Goal: Communication & Community: Answer question/provide support

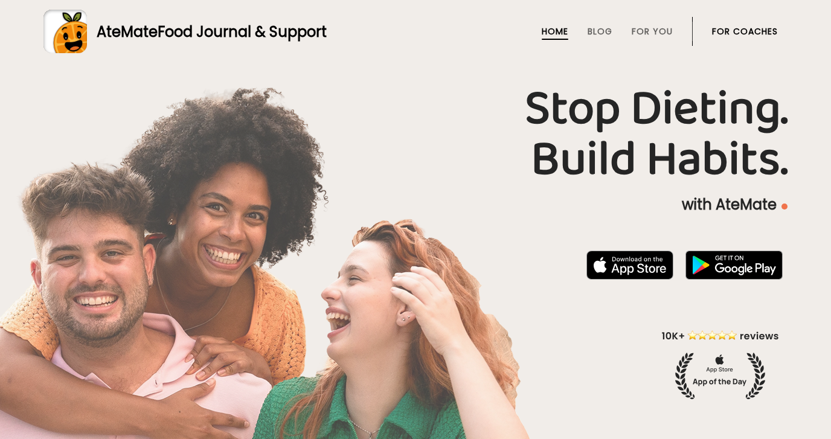
click at [752, 31] on link "For Coaches" at bounding box center [745, 32] width 66 height 10
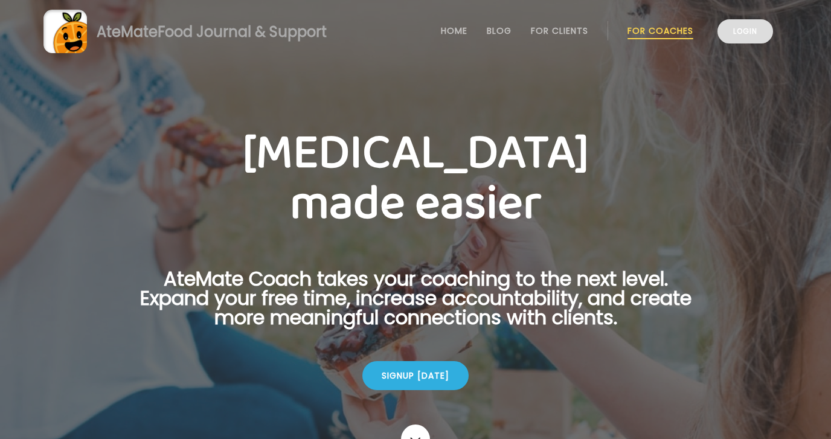
click at [746, 30] on link "Login" at bounding box center [746, 31] width 56 height 24
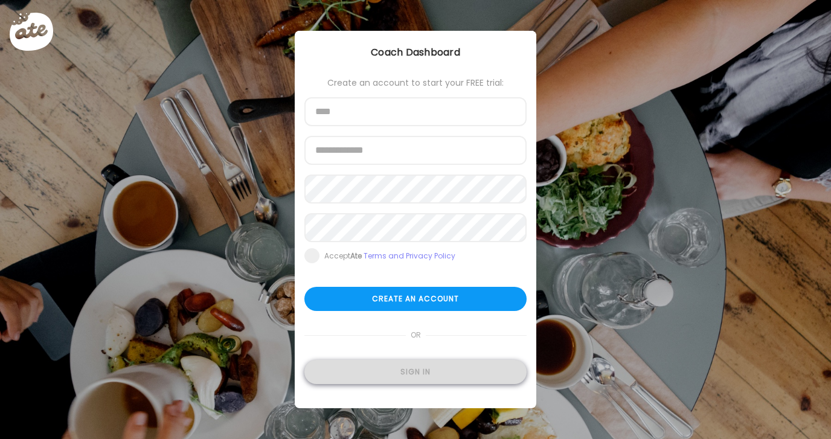
click at [425, 370] on div "Sign in" at bounding box center [416, 372] width 222 height 24
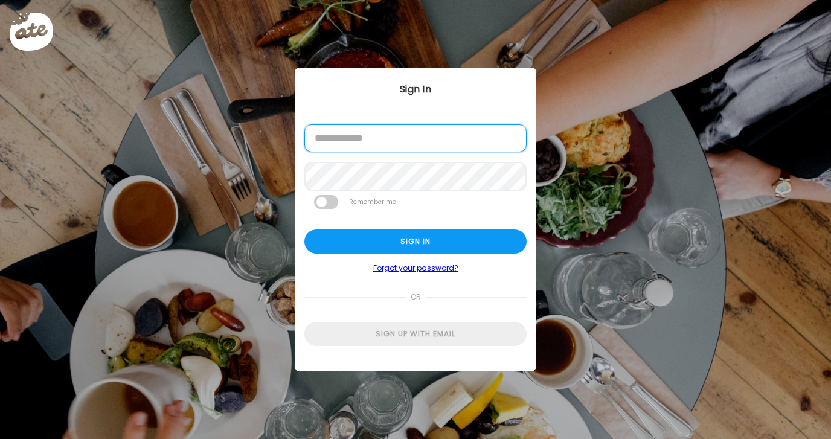
click at [378, 131] on input "email" at bounding box center [416, 138] width 222 height 28
type input "**********"
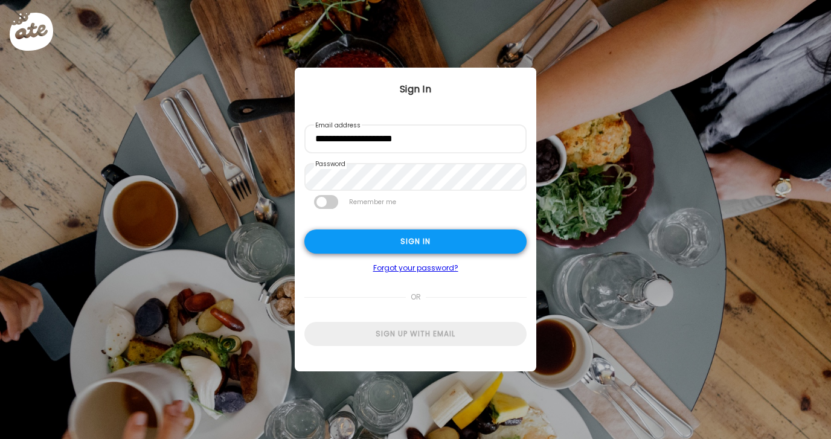
click at [471, 239] on div "Sign in" at bounding box center [416, 242] width 222 height 24
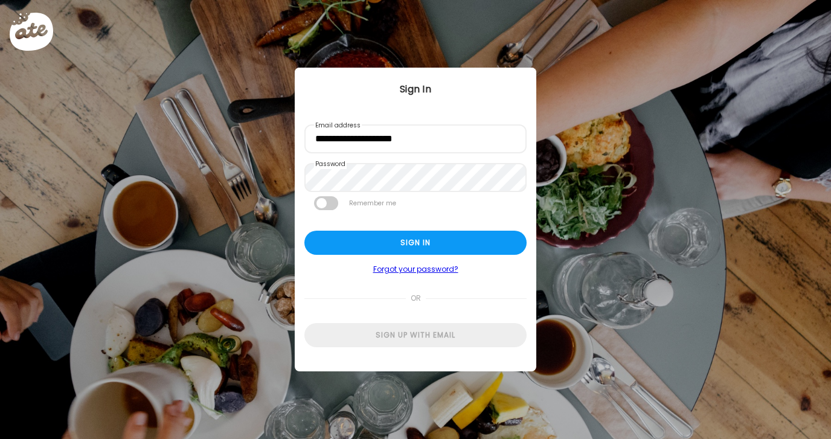
type input "**********"
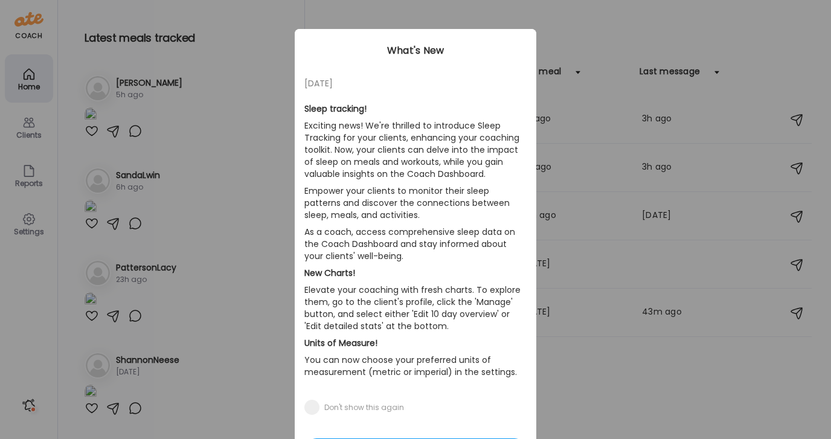
scroll to position [77, 0]
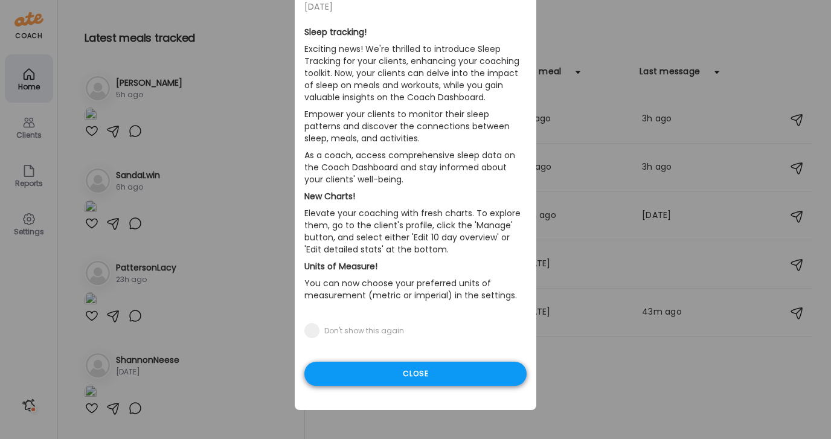
click at [449, 385] on div "Close" at bounding box center [416, 374] width 222 height 24
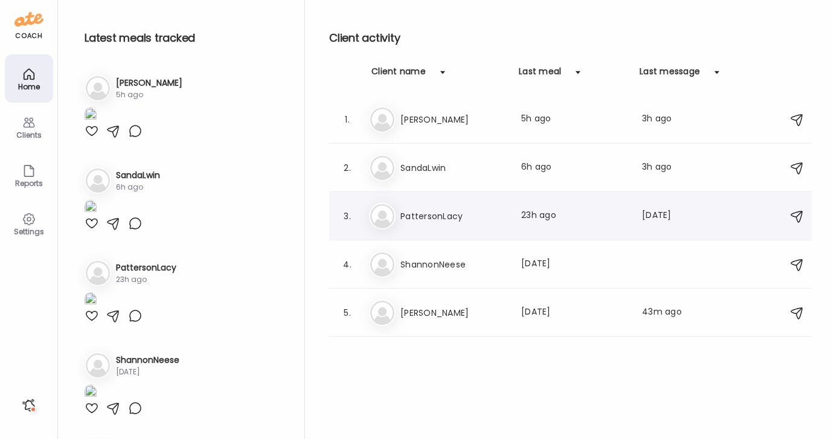
click at [433, 213] on h3 "PattersonLacy" at bounding box center [454, 216] width 106 height 15
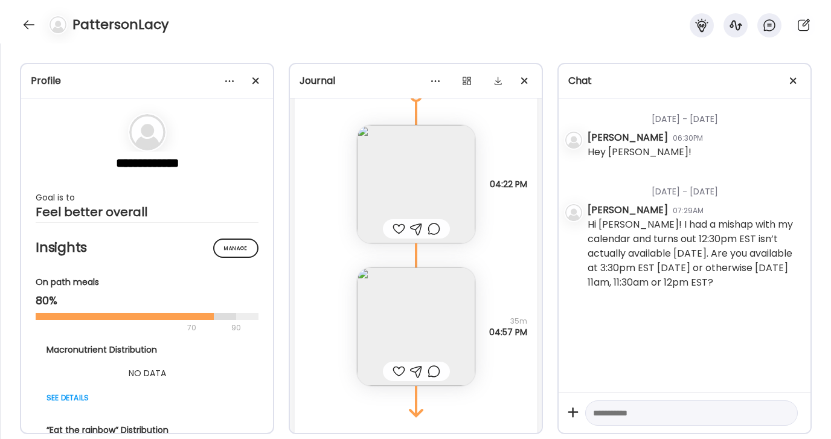
scroll to position [1105, 0]
click at [442, 174] on img at bounding box center [416, 179] width 118 height 118
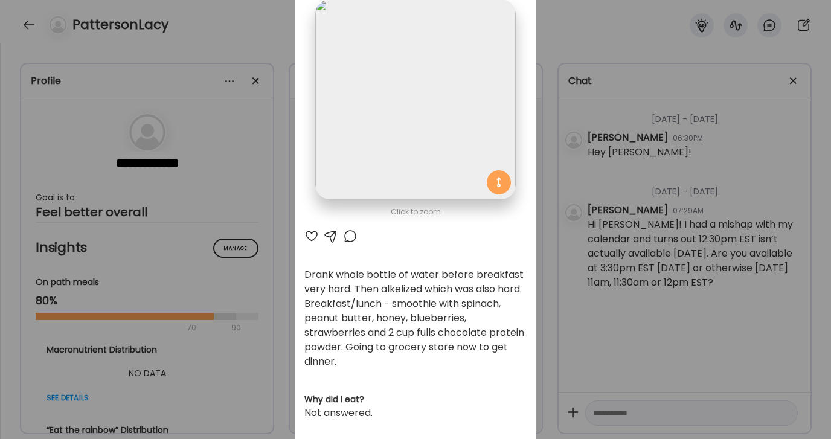
click at [350, 230] on div at bounding box center [350, 236] width 15 height 15
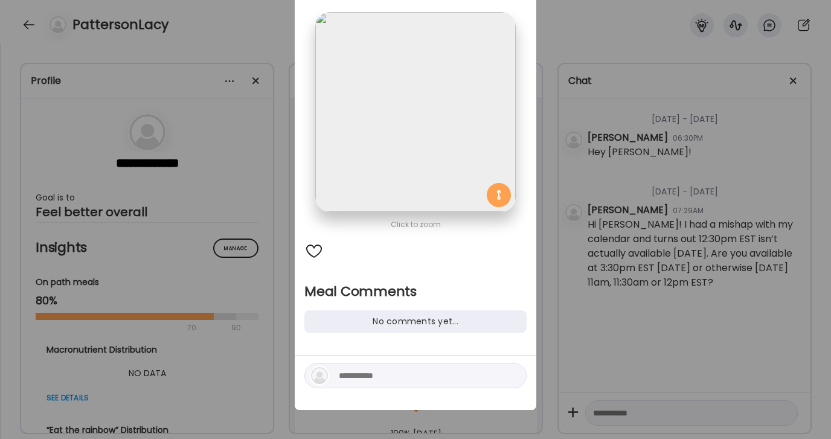
scroll to position [64, 0]
click at [392, 384] on div at bounding box center [416, 375] width 222 height 25
click at [401, 376] on textarea at bounding box center [420, 376] width 163 height 15
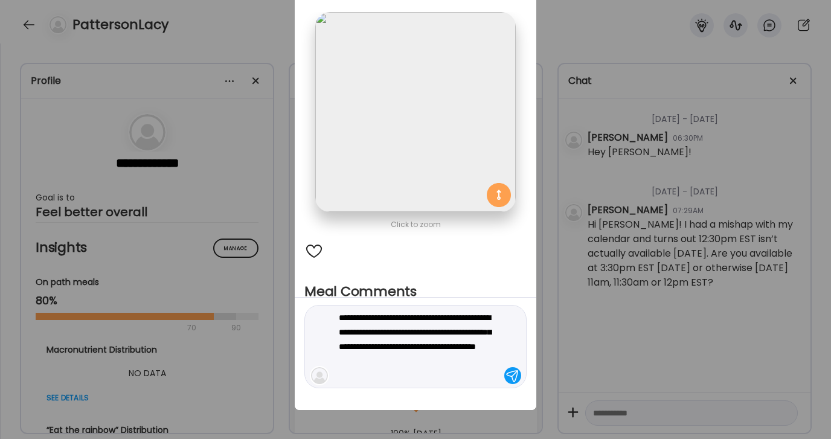
click at [397, 318] on textarea "**********" at bounding box center [420, 347] width 163 height 73
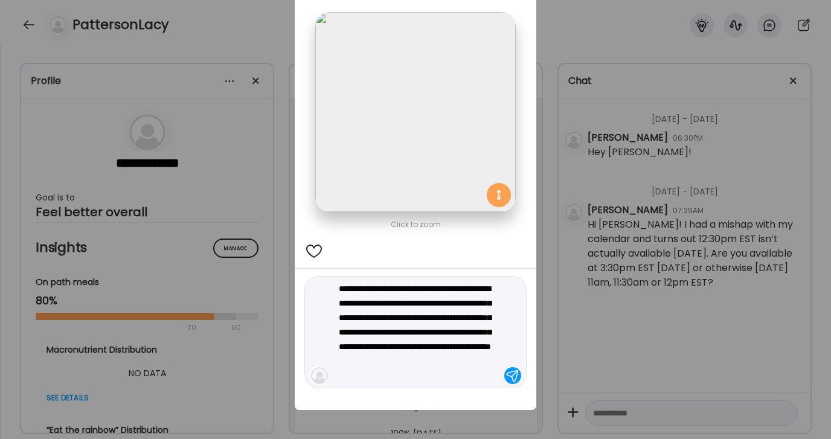
type textarea "**********"
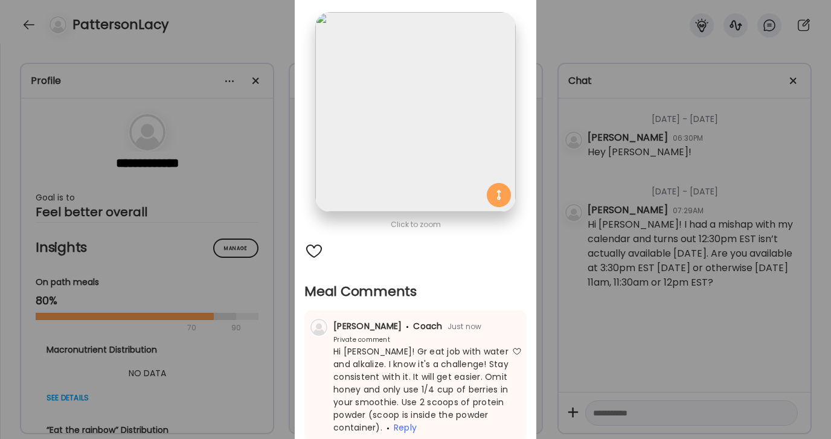
click at [604, 22] on div "Ate Coach Dashboard Wahoo! It’s official Take a moment to set up your Coach Pro…" at bounding box center [415, 219] width 831 height 439
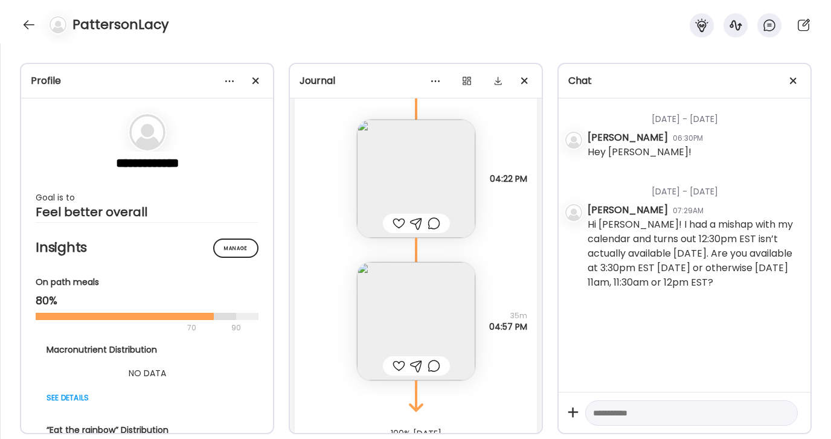
click at [434, 315] on img at bounding box center [416, 321] width 118 height 118
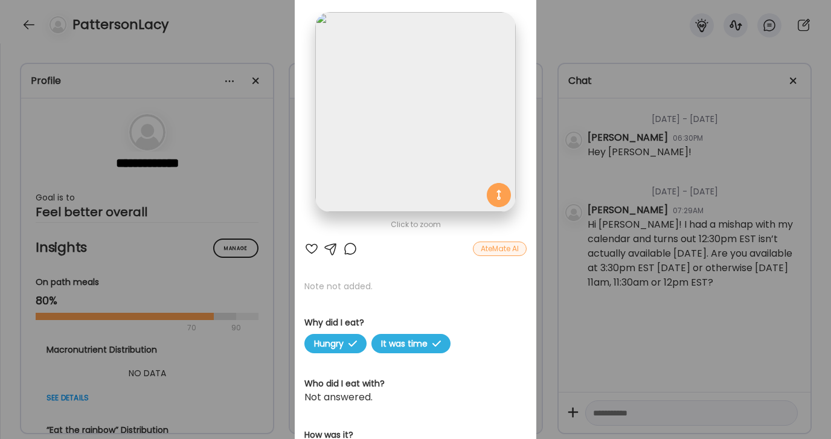
click at [349, 249] on div at bounding box center [350, 249] width 15 height 15
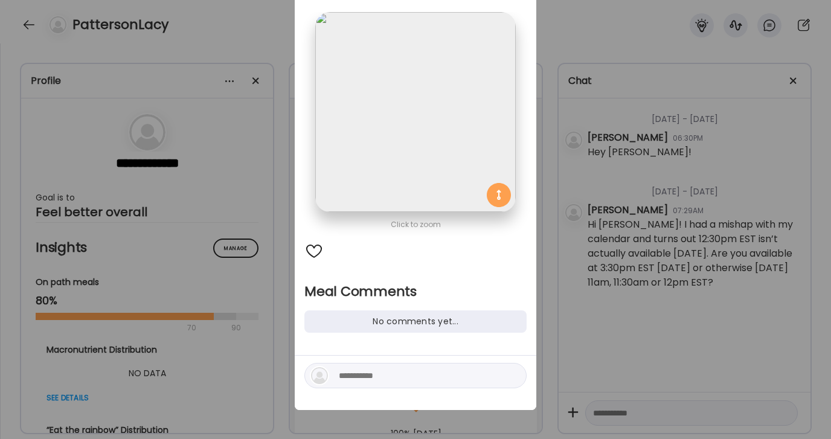
click at [408, 381] on textarea at bounding box center [420, 376] width 163 height 15
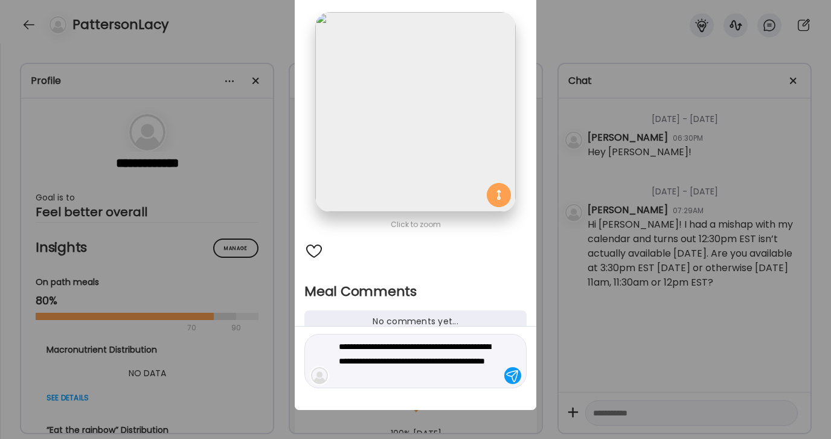
type textarea "**********"
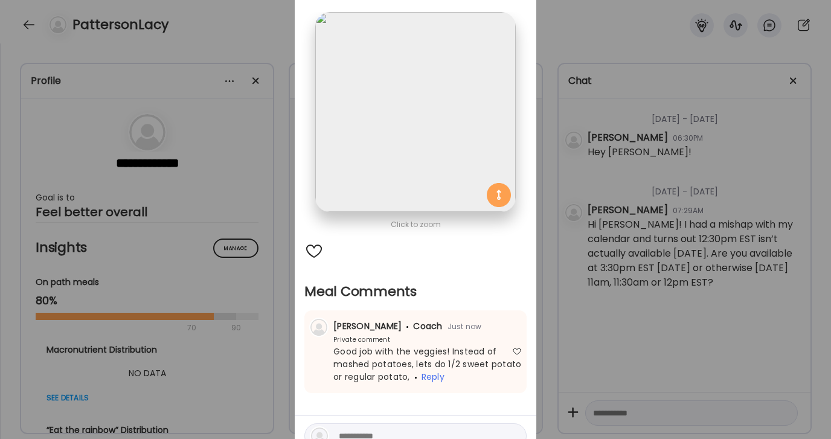
click at [575, 47] on div "Ate Coach Dashboard Wahoo! It’s official Take a moment to set up your Coach Pro…" at bounding box center [415, 219] width 831 height 439
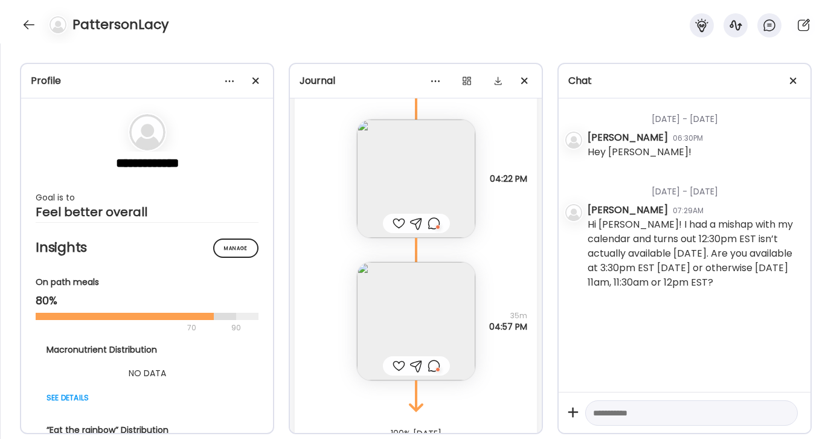
scroll to position [1154, 0]
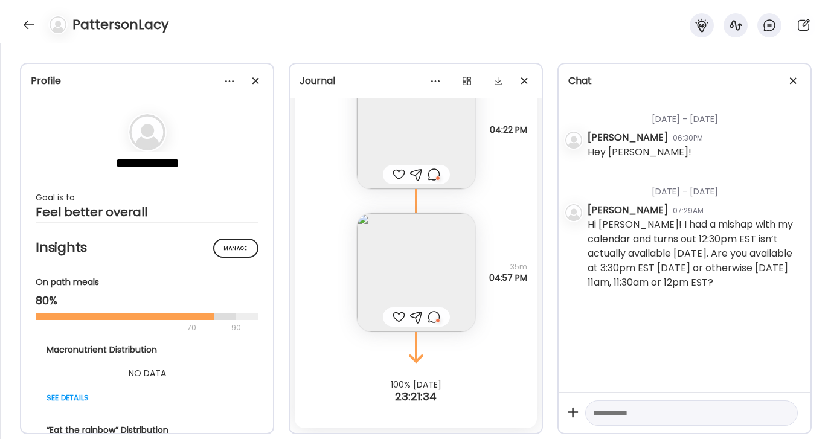
click at [624, 414] on textarea at bounding box center [680, 413] width 175 height 15
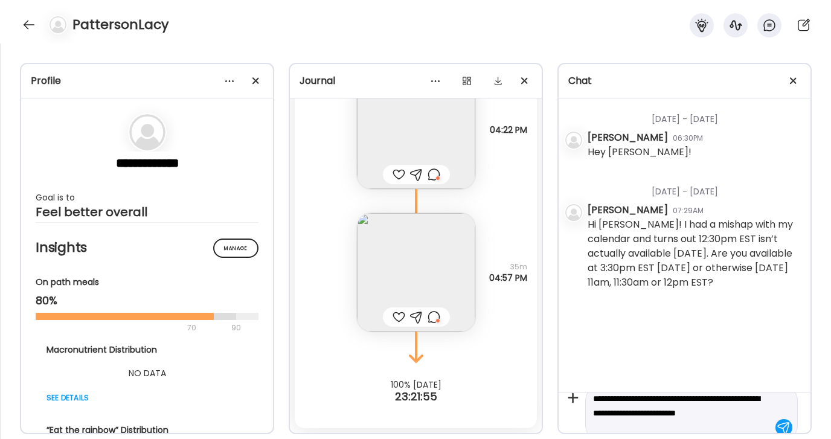
scroll to position [28, 0]
type textarea "**********"
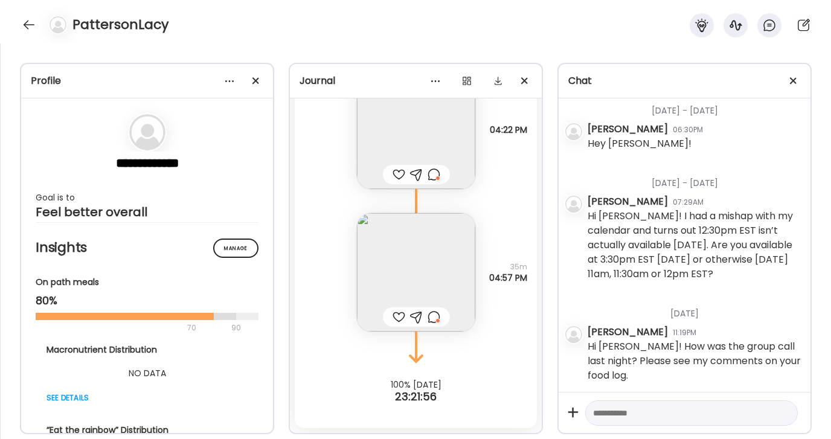
scroll to position [26, 0]
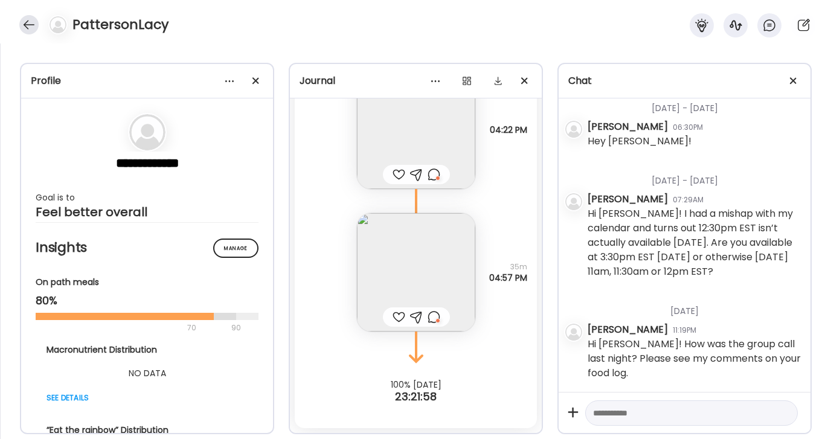
click at [27, 25] on div at bounding box center [28, 24] width 19 height 19
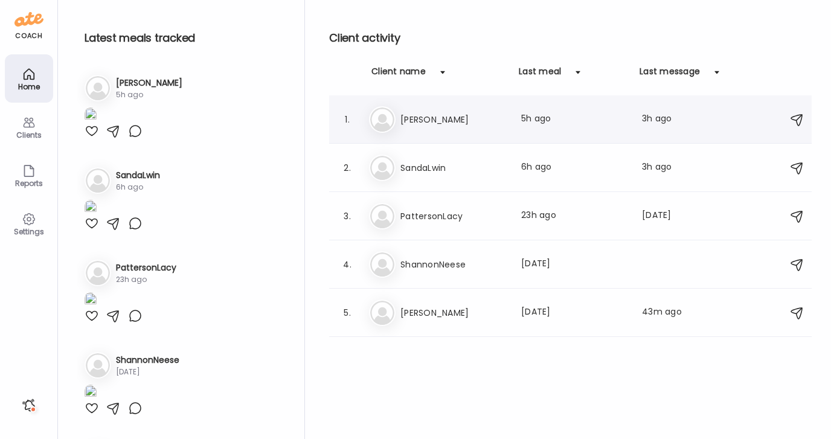
click at [434, 117] on h3 "[PERSON_NAME]" at bounding box center [454, 119] width 106 height 15
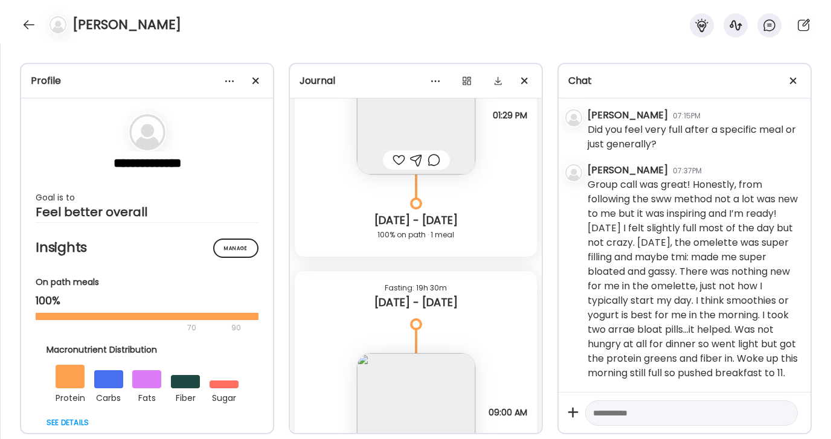
scroll to position [0, 0]
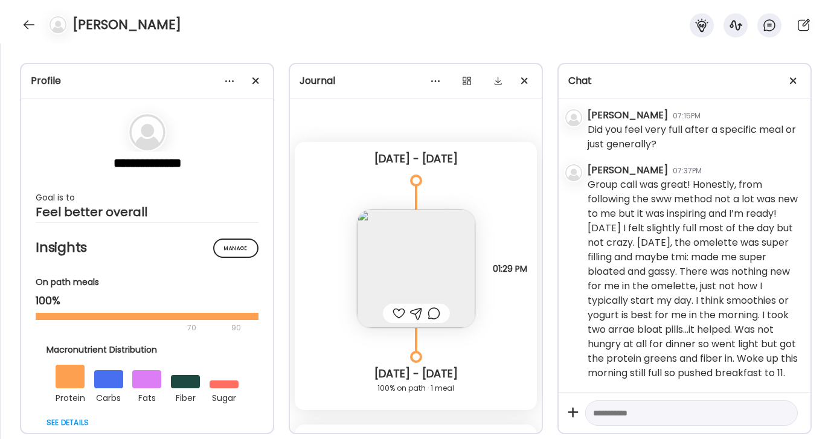
click at [402, 307] on div at bounding box center [399, 313] width 13 height 15
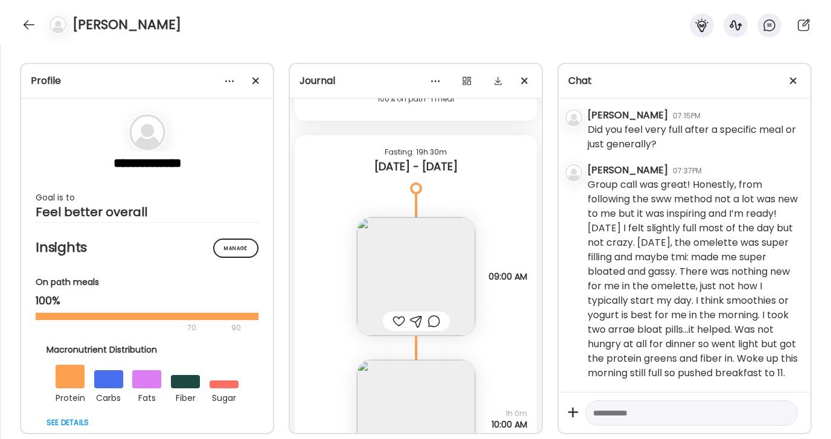
scroll to position [289, 0]
click at [425, 276] on img at bounding box center [416, 277] width 118 height 118
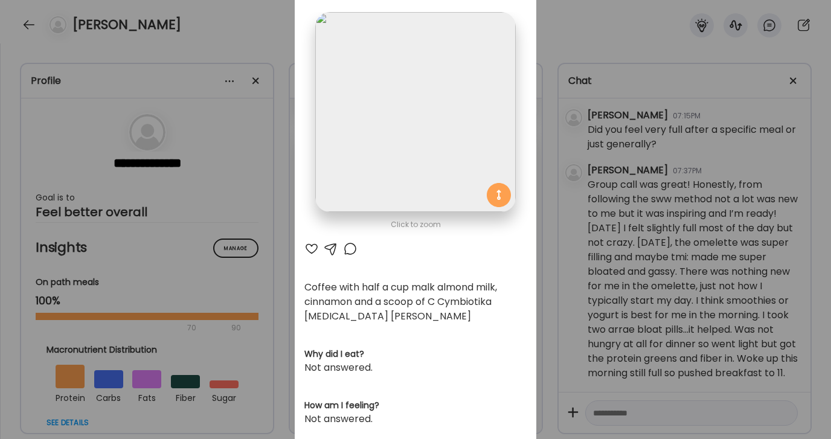
click at [312, 246] on div at bounding box center [312, 249] width 15 height 15
click at [560, 59] on div "Ate Coach Dashboard Wahoo! It’s official Take a moment to set up your Coach Pro…" at bounding box center [415, 219] width 831 height 439
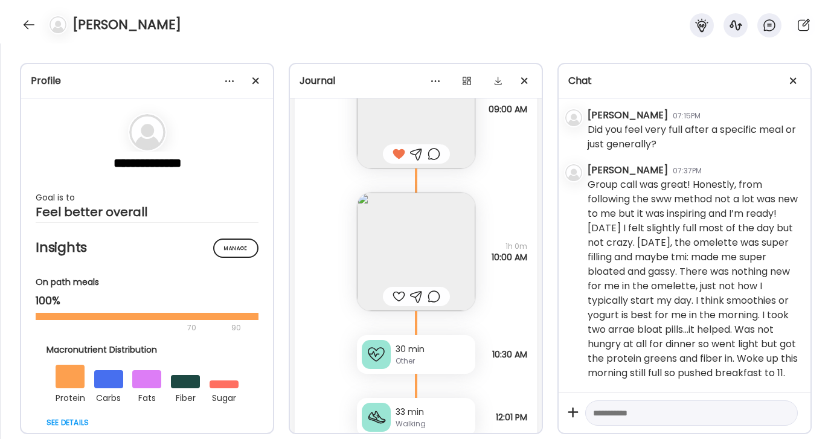
scroll to position [454, 0]
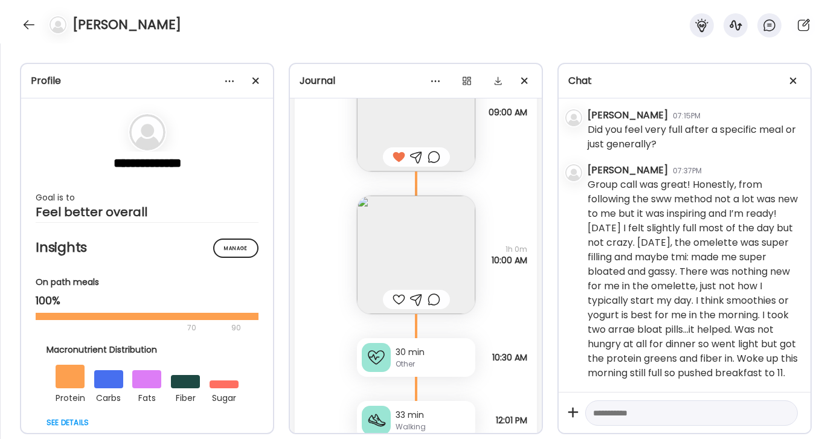
click at [442, 230] on img at bounding box center [416, 255] width 118 height 118
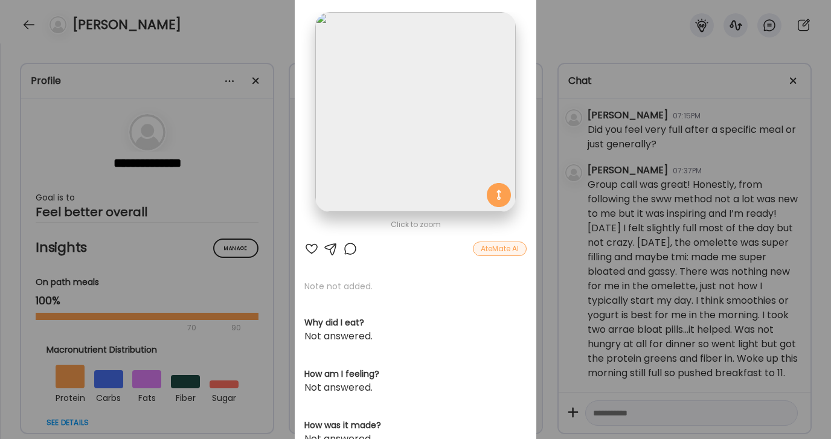
click at [450, 61] on img at bounding box center [415, 112] width 200 height 200
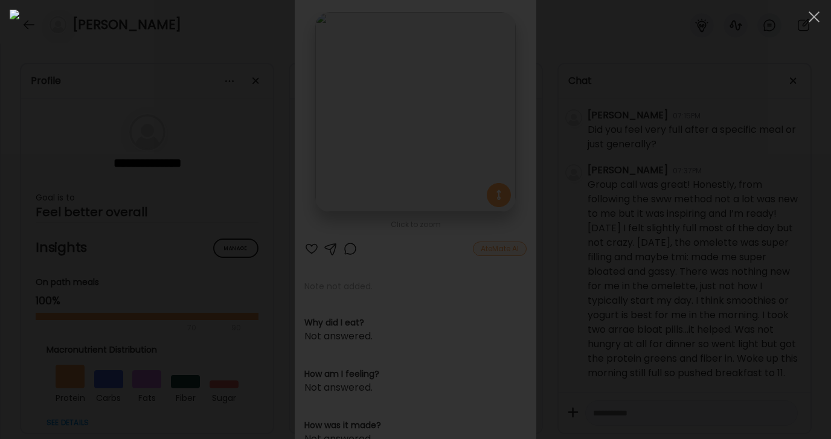
click at [804, 182] on div at bounding box center [416, 220] width 812 height 420
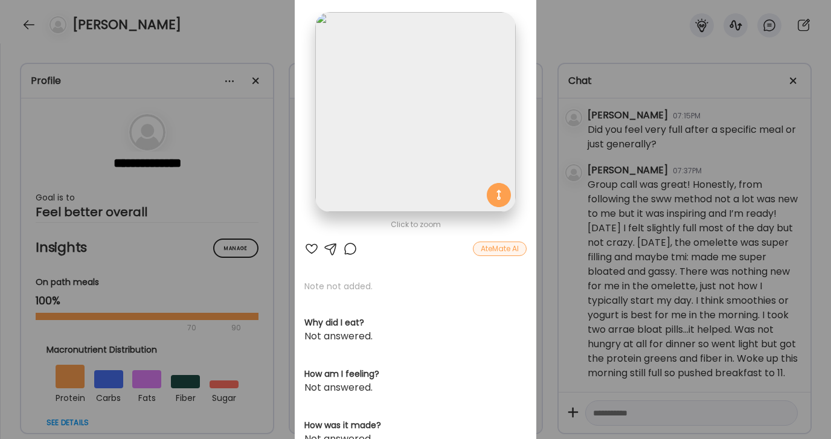
click at [274, 26] on div "Ate Coach Dashboard Wahoo! It’s official Take a moment to set up your Coach Pro…" at bounding box center [415, 219] width 831 height 439
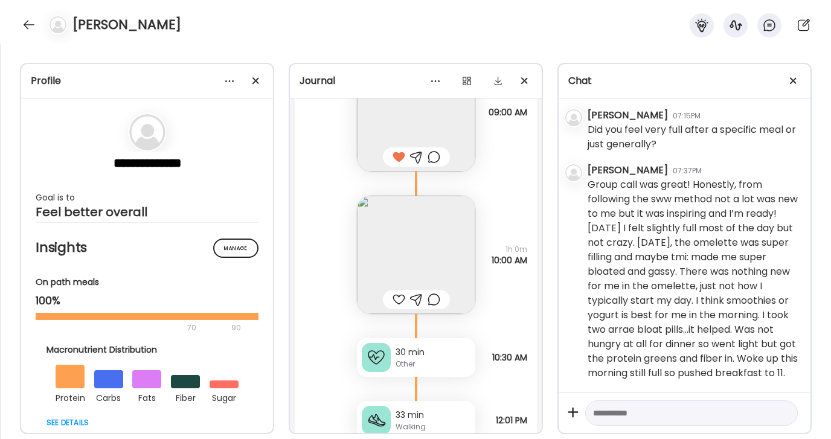
click at [437, 294] on div at bounding box center [434, 299] width 13 height 15
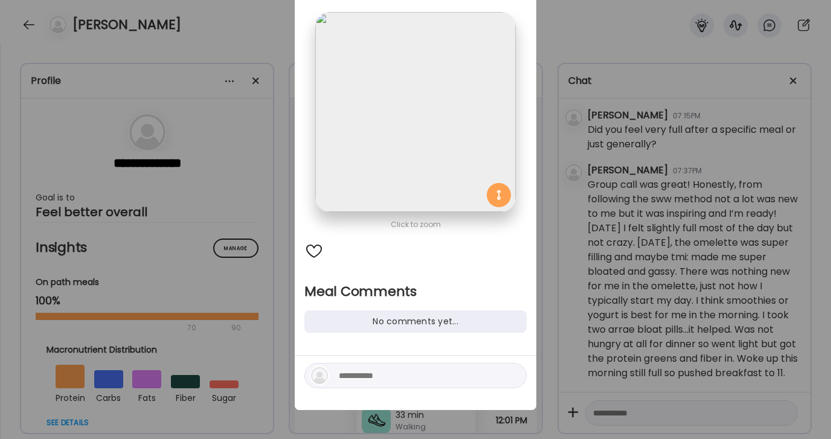
click at [383, 376] on textarea at bounding box center [420, 376] width 163 height 15
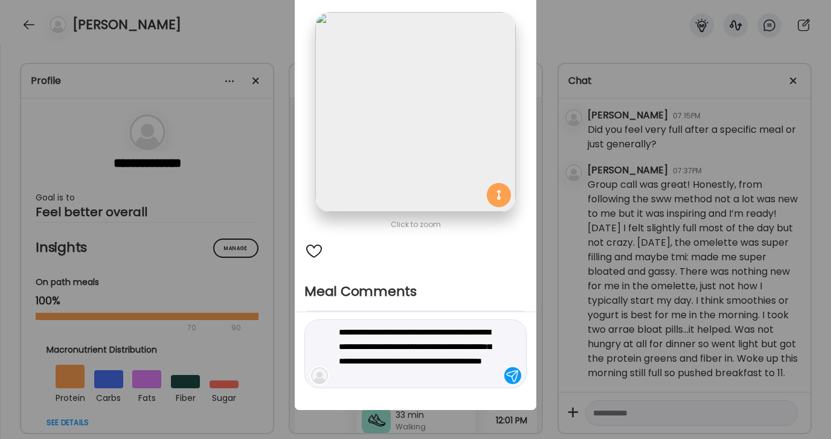
type textarea "**********"
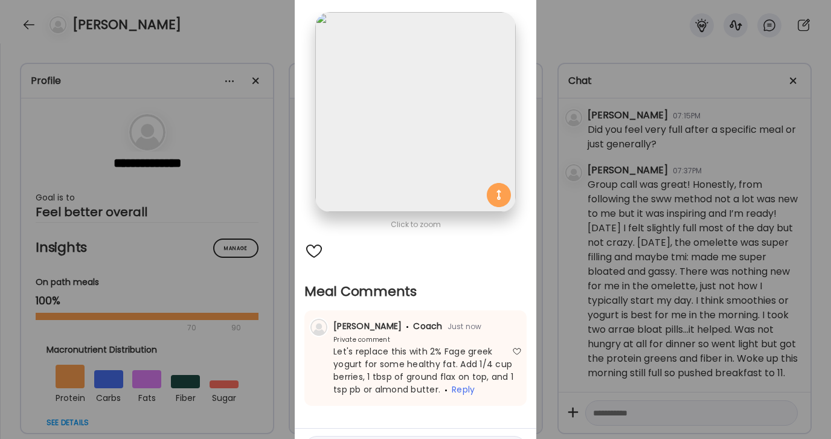
click at [601, 19] on div "Ate Coach Dashboard Wahoo! It’s official Take a moment to set up your Coach Pro…" at bounding box center [415, 219] width 831 height 439
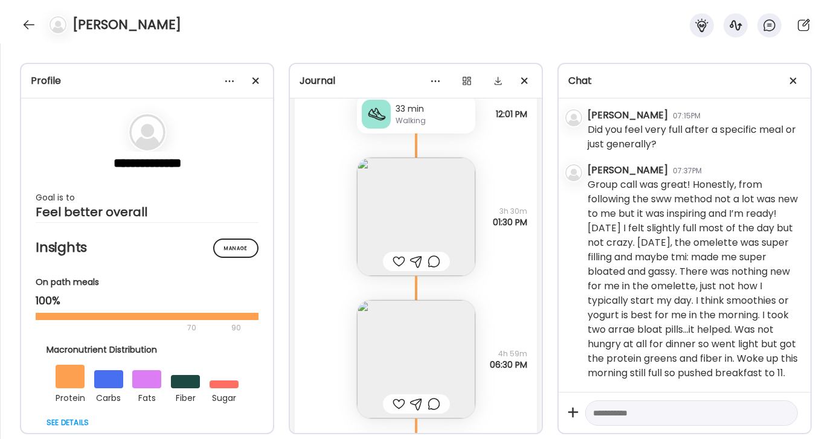
scroll to position [759, 0]
click at [439, 211] on img at bounding box center [416, 217] width 118 height 118
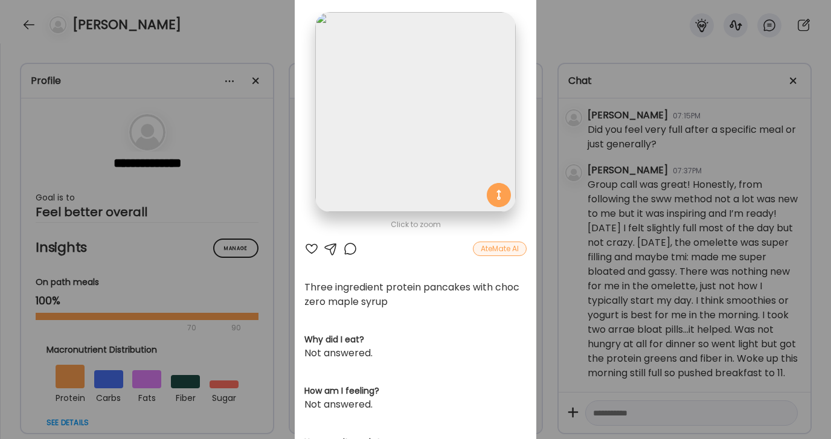
click at [568, 21] on div "Ate Coach Dashboard Wahoo! It’s official Take a moment to set up your Coach Pro…" at bounding box center [415, 219] width 831 height 439
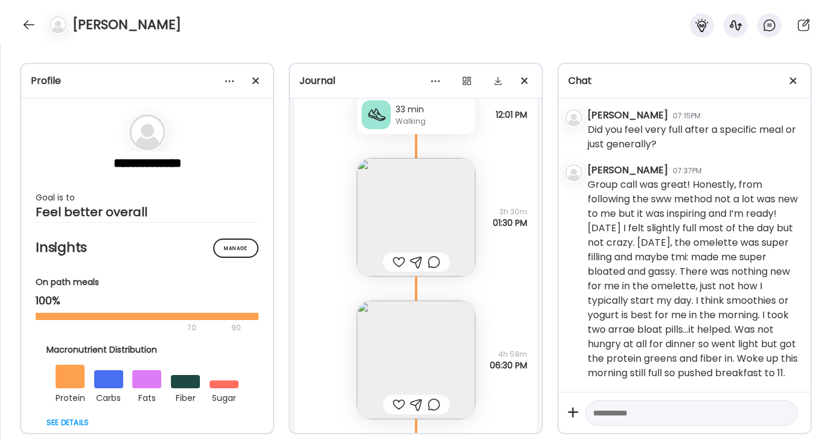
click at [433, 257] on div at bounding box center [434, 262] width 13 height 15
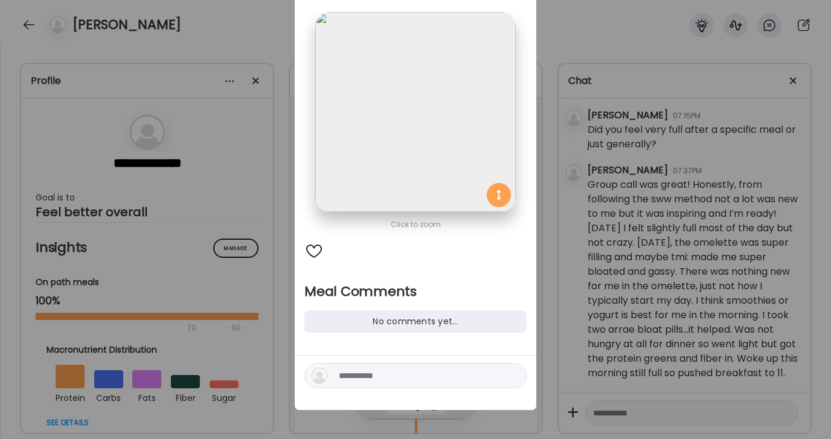
click at [381, 375] on textarea at bounding box center [420, 376] width 163 height 15
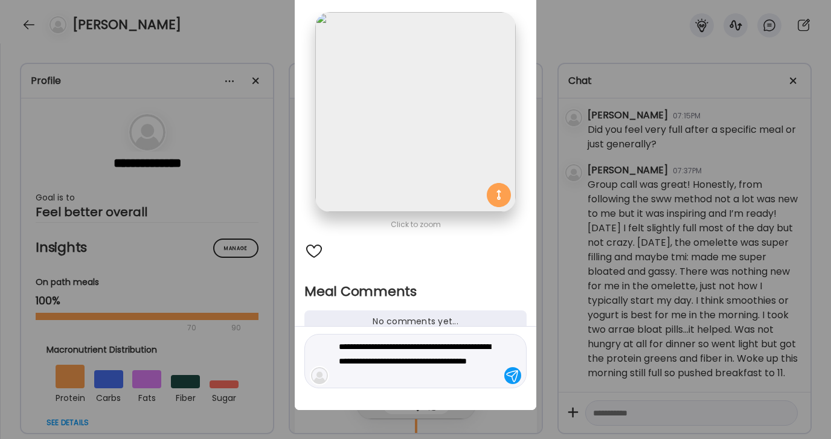
click at [339, 361] on textarea "**********" at bounding box center [420, 362] width 163 height 44
type textarea "**********"
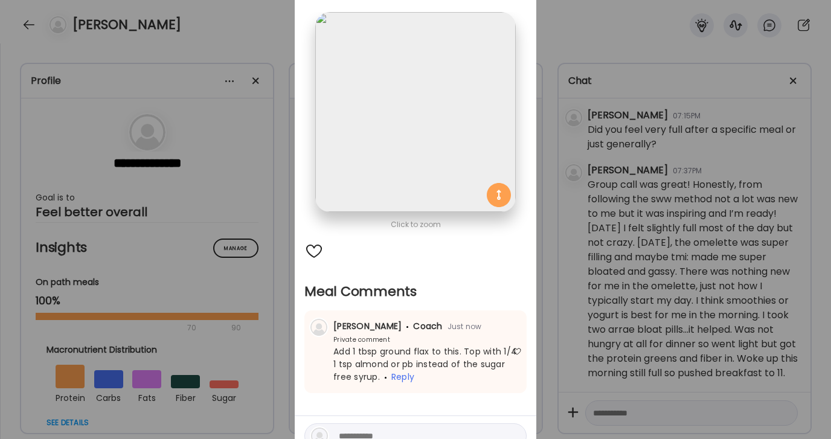
click at [594, 41] on div "Ate Coach Dashboard Wahoo! It’s official Take a moment to set up your Coach Pro…" at bounding box center [415, 219] width 831 height 439
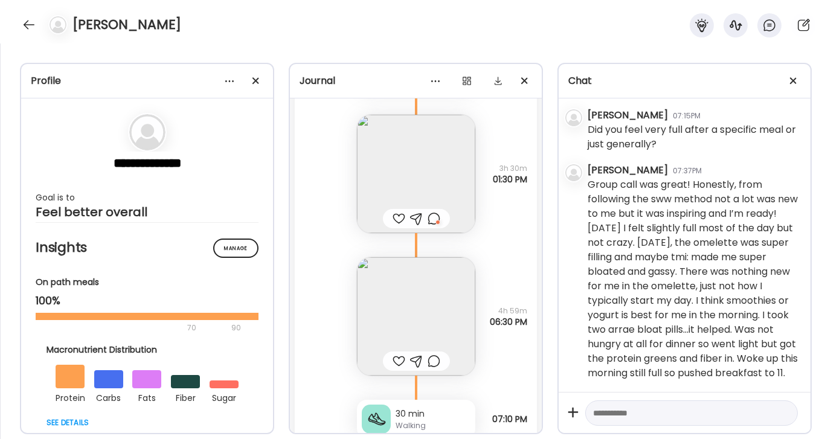
scroll to position [804, 0]
click at [417, 317] on img at bounding box center [416, 315] width 118 height 118
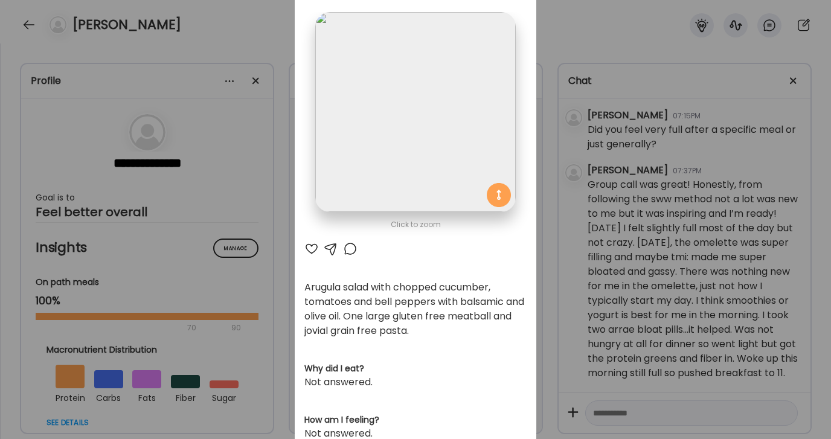
click at [347, 253] on div at bounding box center [350, 249] width 15 height 15
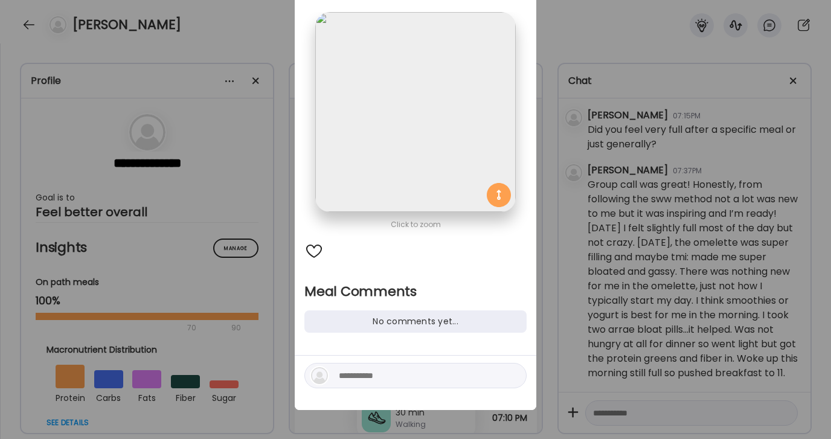
click at [382, 376] on textarea at bounding box center [420, 376] width 163 height 15
type textarea "**********"
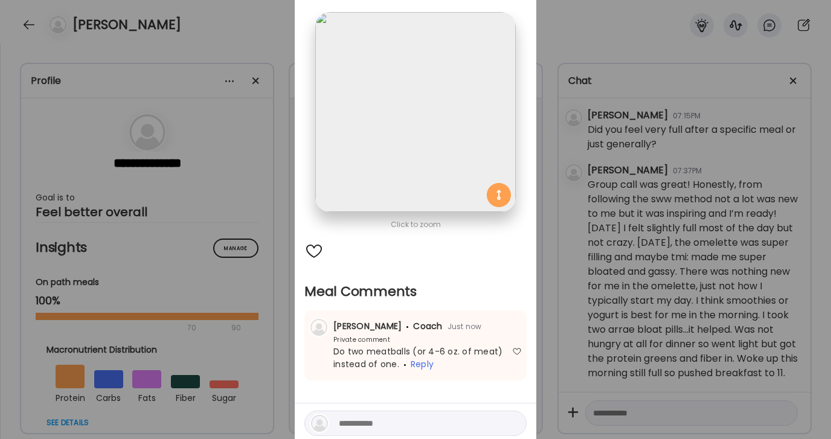
click at [570, 42] on div "Ate Coach Dashboard Wahoo! It’s official Take a moment to set up your Coach Pro…" at bounding box center [415, 219] width 831 height 439
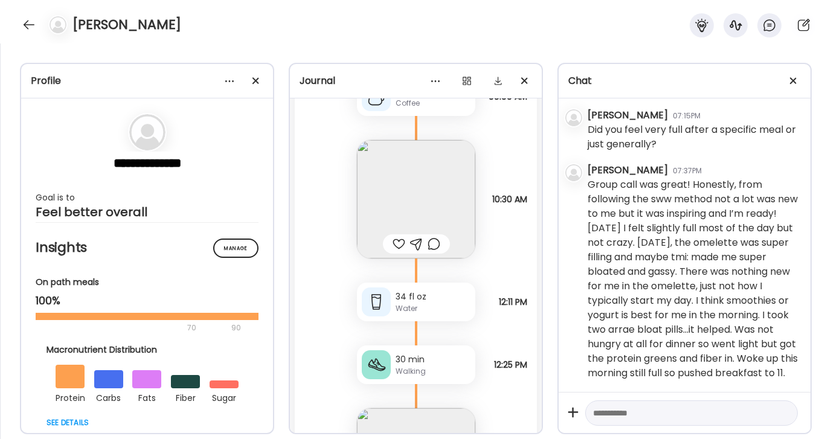
scroll to position [1483, 0]
click at [440, 161] on img at bounding box center [416, 200] width 118 height 118
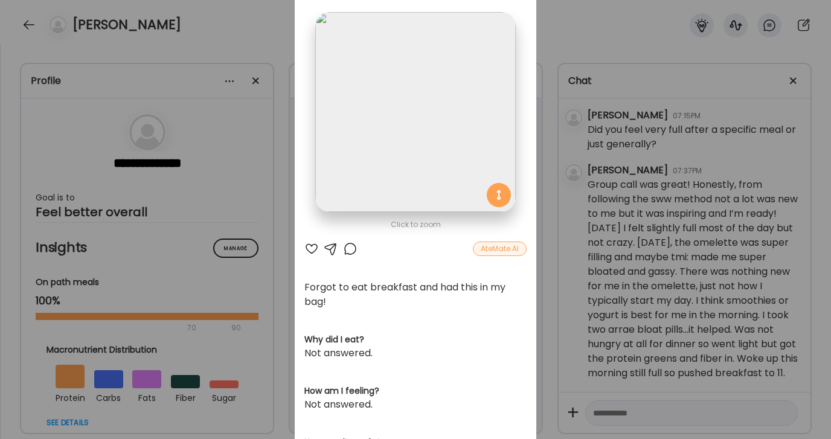
click at [358, 248] on div "AteMate AI" at bounding box center [416, 249] width 222 height 15
click at [352, 247] on div at bounding box center [350, 249] width 15 height 15
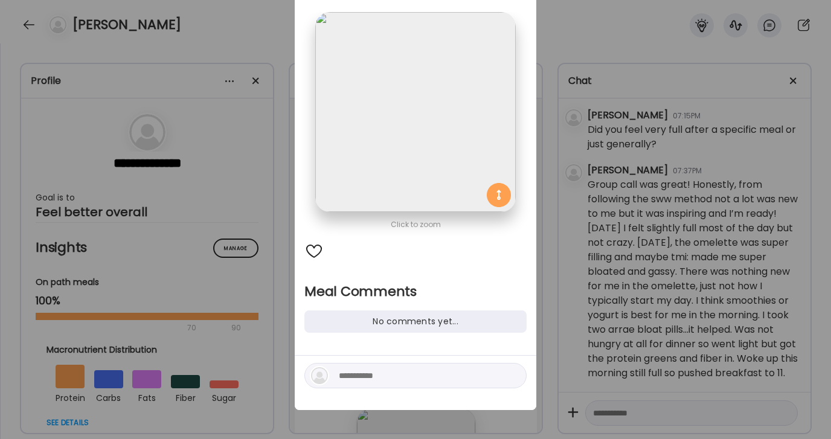
click at [405, 374] on textarea at bounding box center [420, 376] width 163 height 15
type textarea "**********"
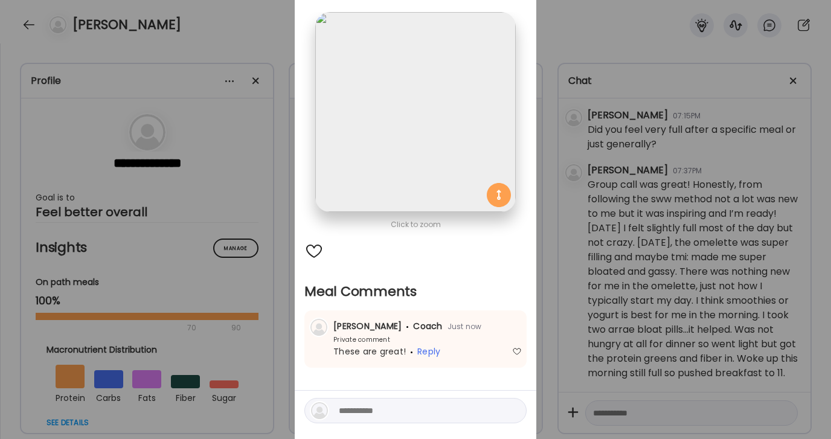
click at [596, 23] on div "Ate Coach Dashboard Wahoo! It’s official Take a moment to set up your Coach Pro…" at bounding box center [415, 219] width 831 height 439
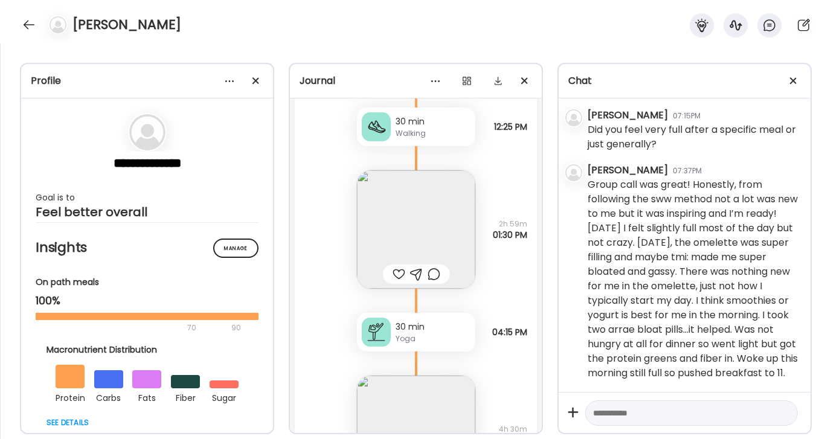
scroll to position [1728, 0]
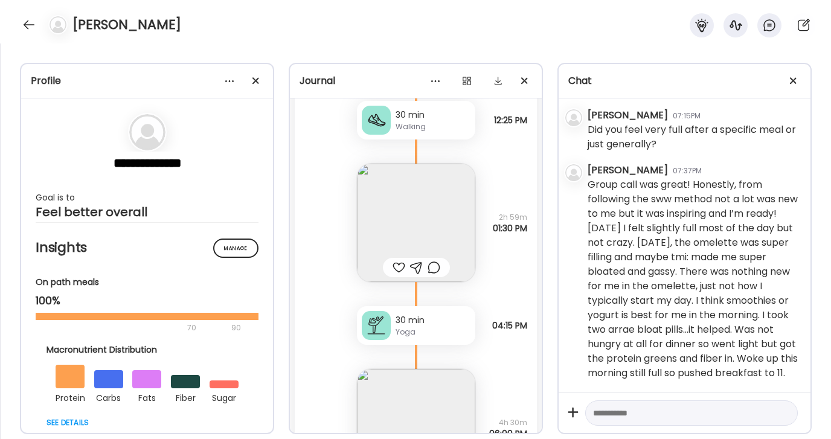
click at [428, 223] on img at bounding box center [416, 223] width 118 height 118
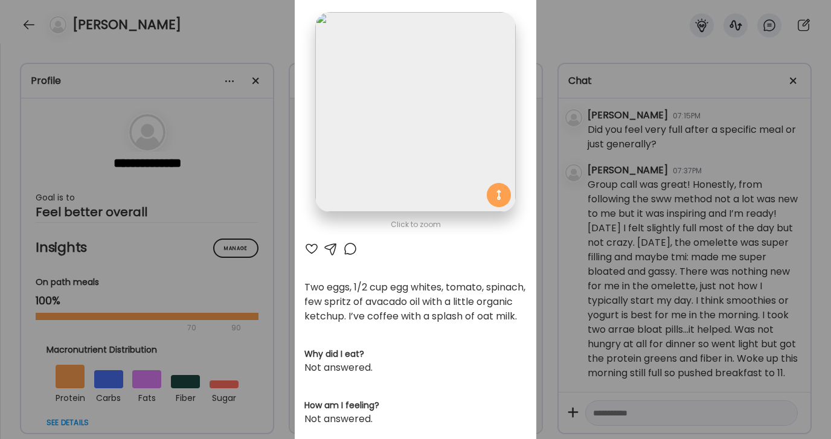
click at [347, 245] on div at bounding box center [350, 249] width 15 height 15
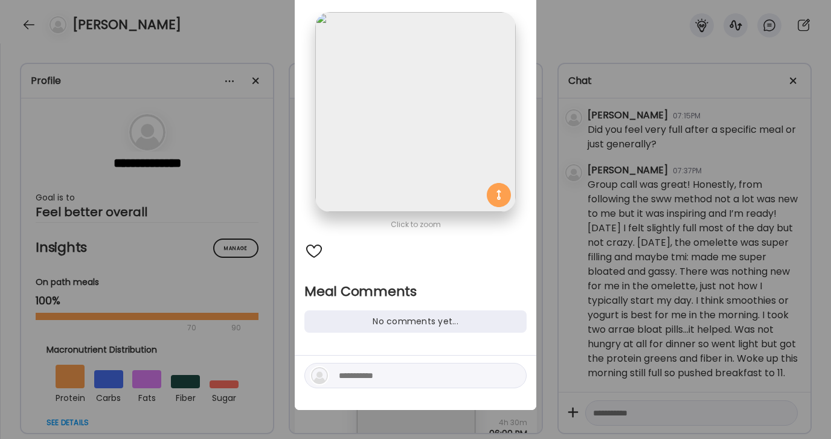
click at [356, 375] on textarea at bounding box center [420, 376] width 163 height 15
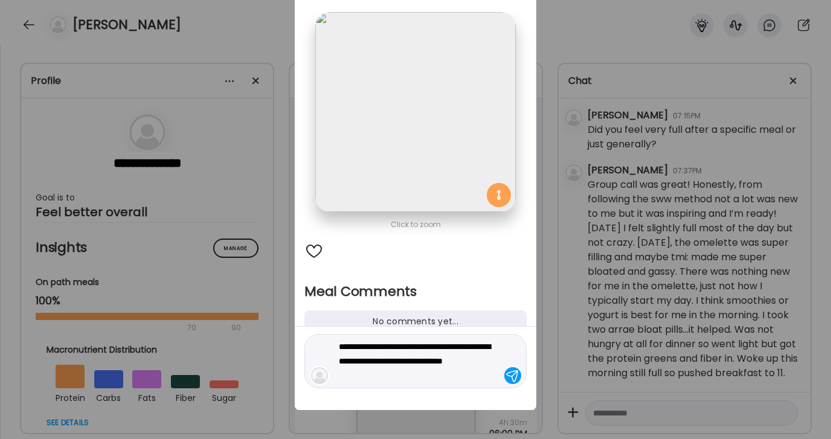
type textarea "**********"
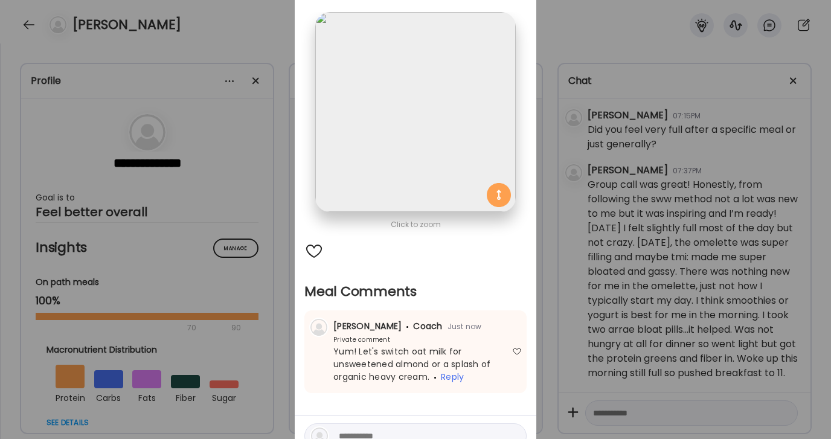
click at [574, 39] on div "Ate Coach Dashboard Wahoo! It’s official Take a moment to set up your Coach Pro…" at bounding box center [415, 219] width 831 height 439
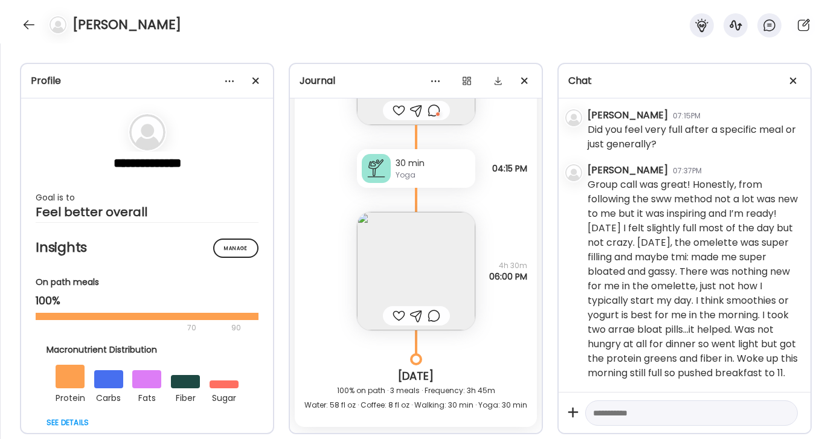
scroll to position [1886, 0]
click at [435, 272] on img at bounding box center [416, 270] width 118 height 118
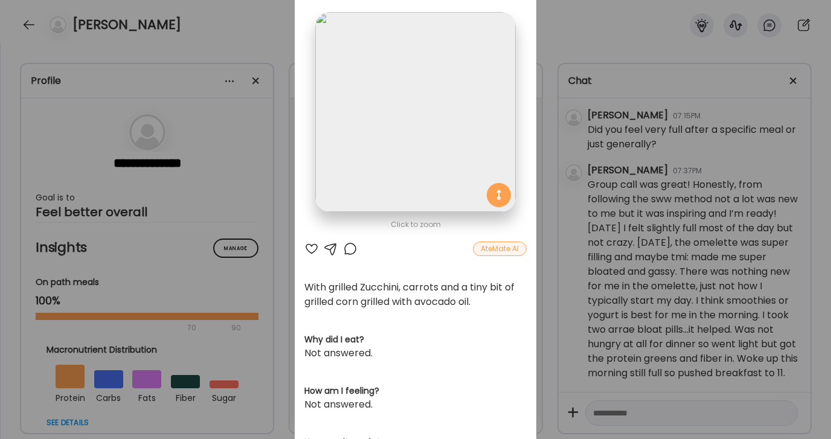
click at [316, 247] on div at bounding box center [312, 249] width 15 height 15
click at [573, 57] on div "Ate Coach Dashboard Wahoo! It’s official Take a moment to set up your Coach Pro…" at bounding box center [415, 219] width 831 height 439
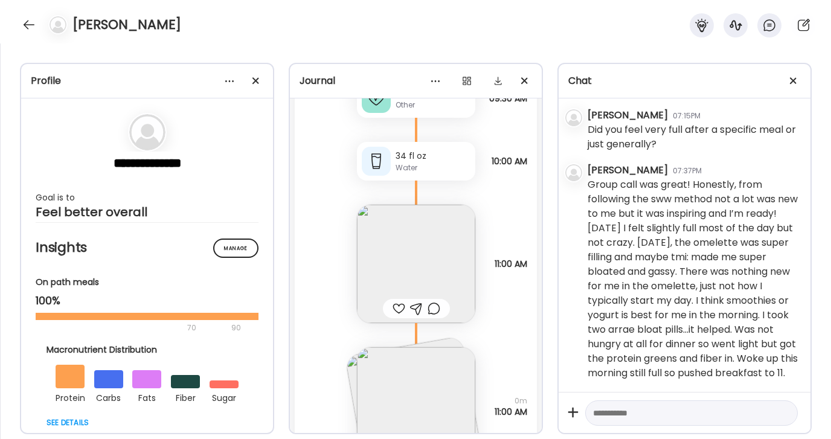
scroll to position [2556, 0]
click at [430, 233] on img at bounding box center [416, 267] width 118 height 118
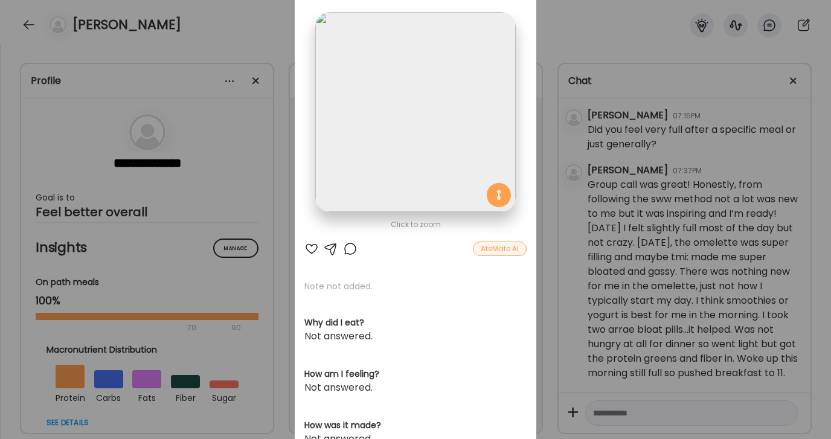
click at [564, 39] on div "Ate Coach Dashboard Wahoo! It’s official Take a moment to set up your Coach Pro…" at bounding box center [415, 219] width 831 height 439
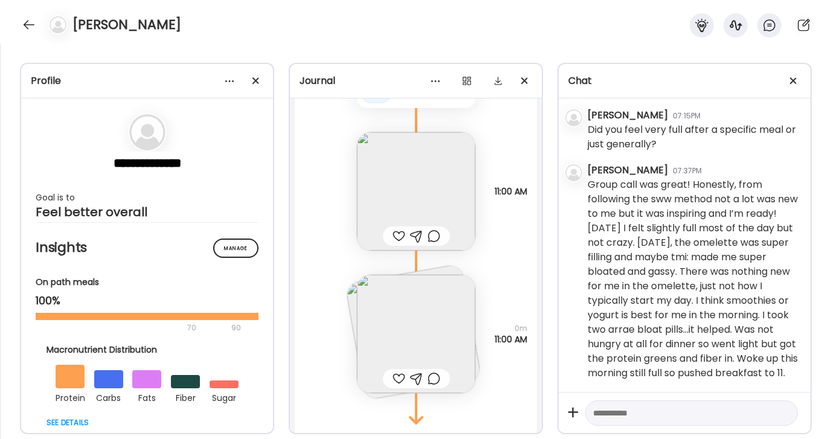
scroll to position [2693, 0]
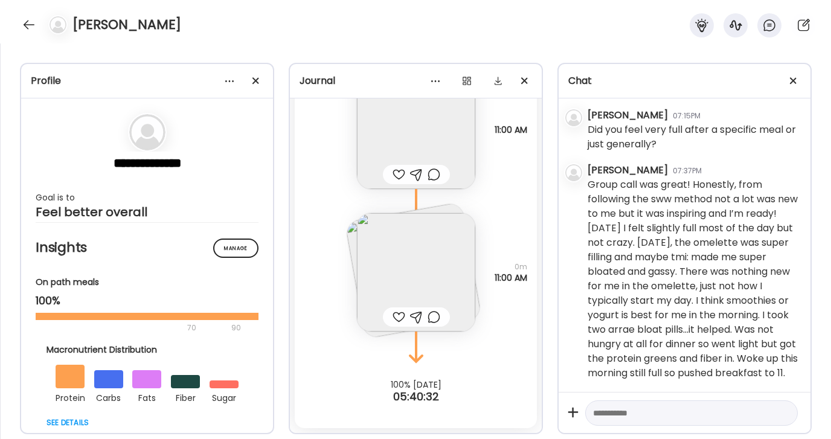
click at [441, 270] on img at bounding box center [416, 272] width 118 height 118
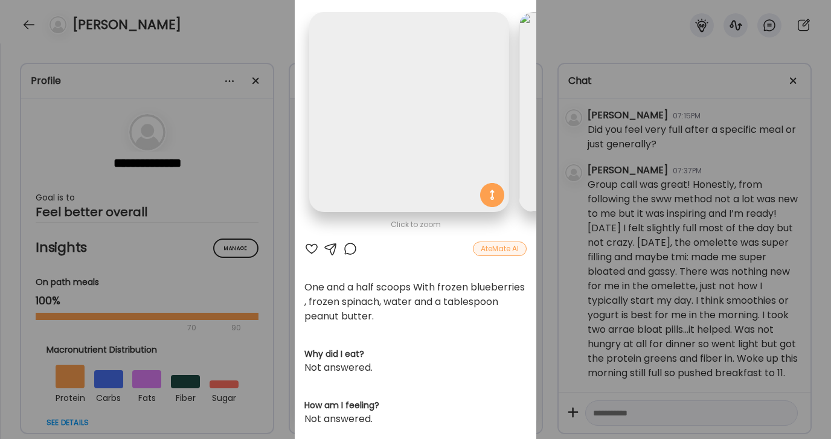
scroll to position [0, 197]
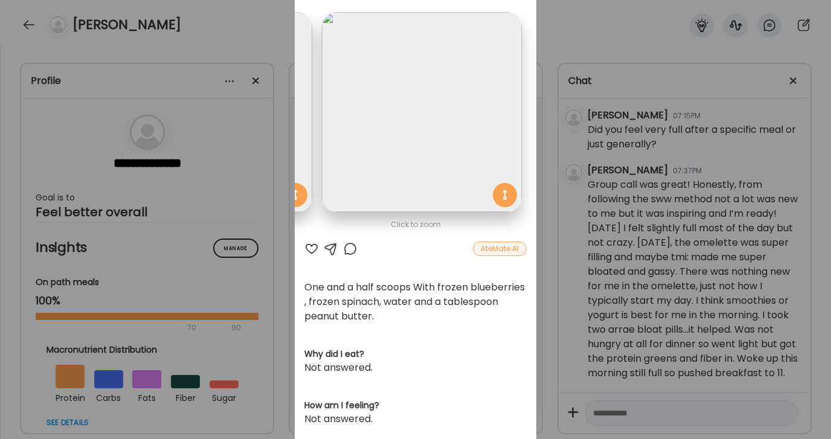
click at [347, 245] on div at bounding box center [350, 249] width 15 height 15
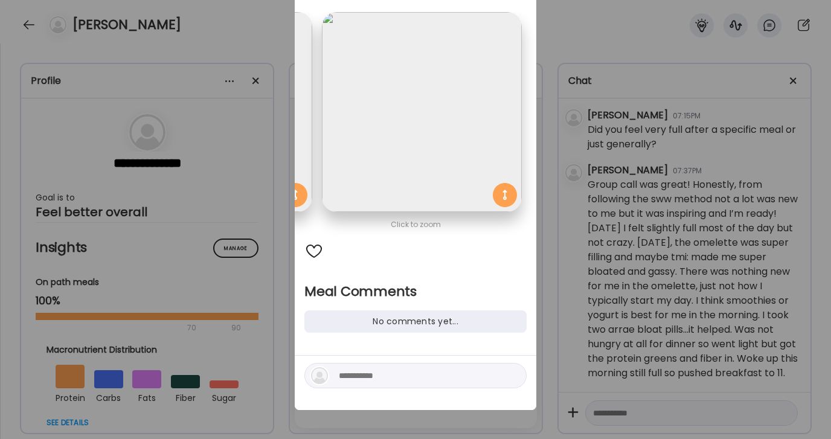
click at [387, 377] on textarea at bounding box center [420, 376] width 163 height 15
type textarea "**********"
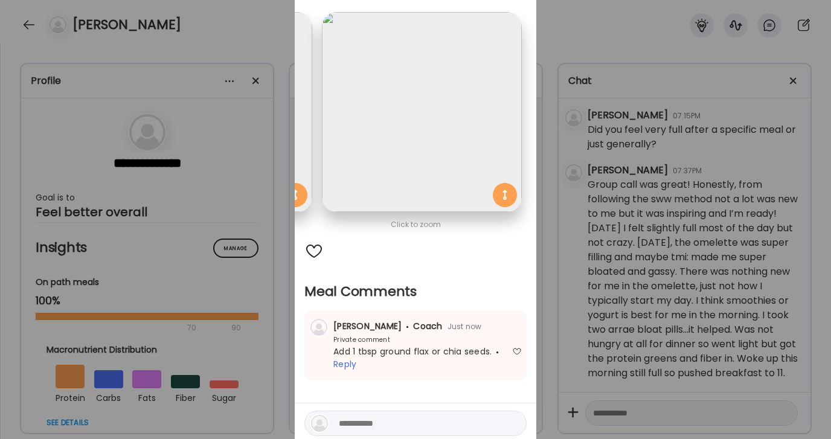
click at [601, 34] on div "Ate Coach Dashboard Wahoo! It’s official Take a moment to set up your Coach Pro…" at bounding box center [415, 219] width 831 height 439
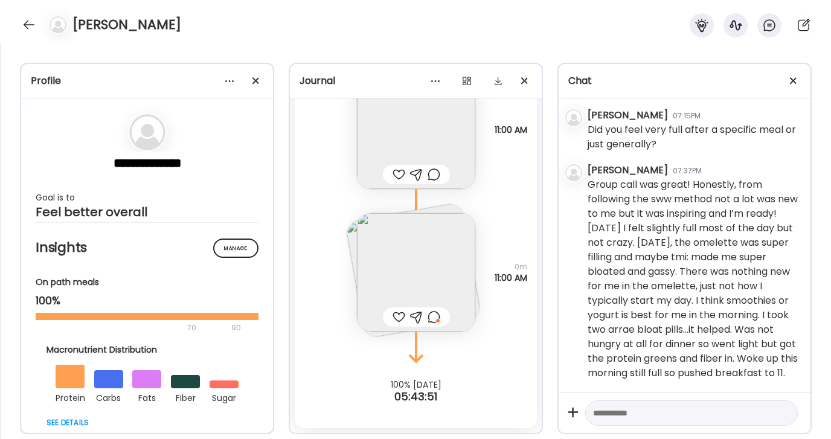
click at [445, 238] on img at bounding box center [416, 272] width 118 height 118
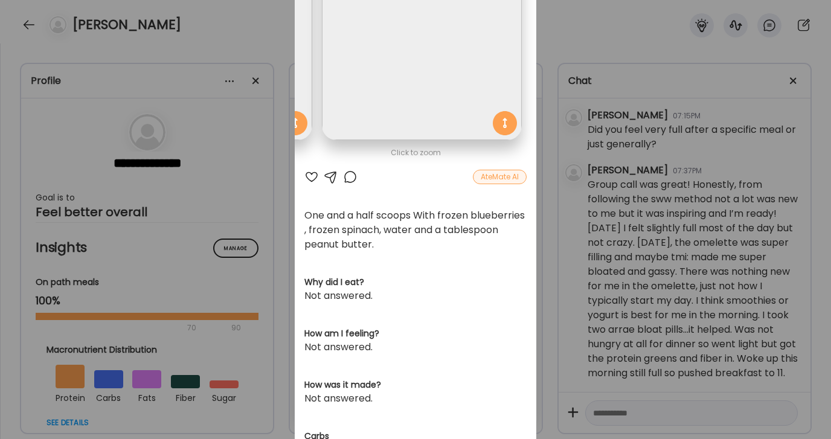
scroll to position [129, 0]
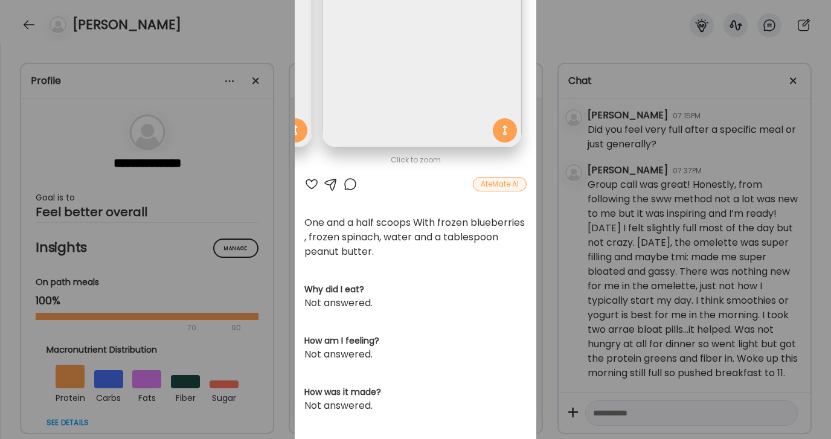
click at [591, 36] on div "Ate Coach Dashboard Wahoo! It’s official Take a moment to set up your Coach Pro…" at bounding box center [415, 219] width 831 height 439
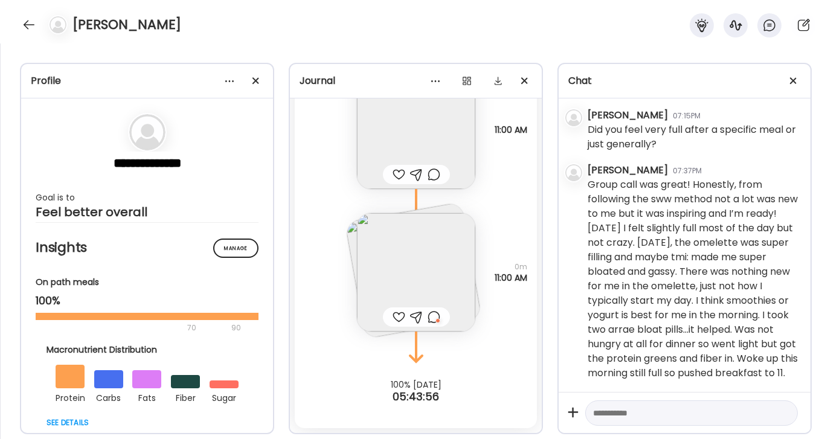
scroll to position [2690, 0]
click at [642, 416] on textarea at bounding box center [680, 413] width 175 height 15
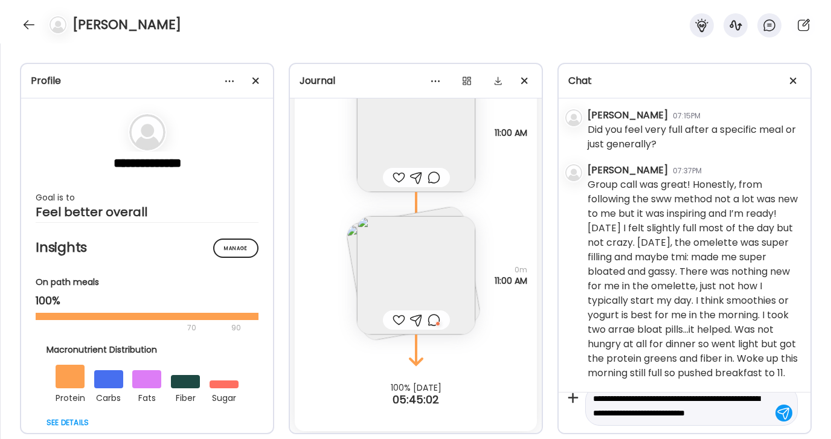
scroll to position [28, 0]
type textarea "**********"
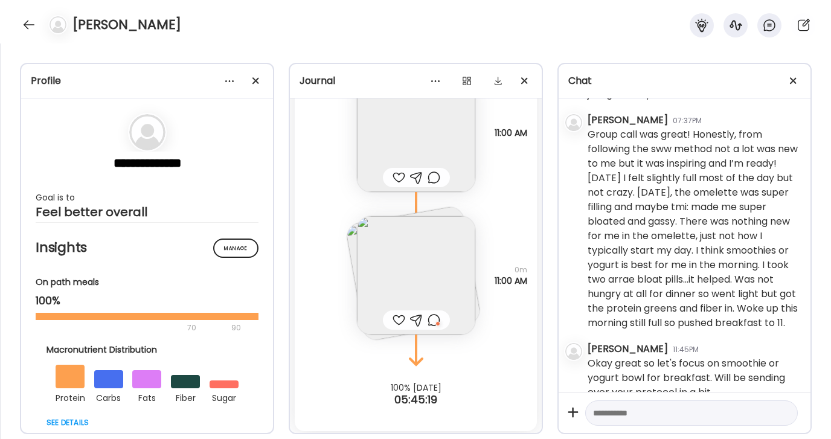
scroll to position [703, 0]
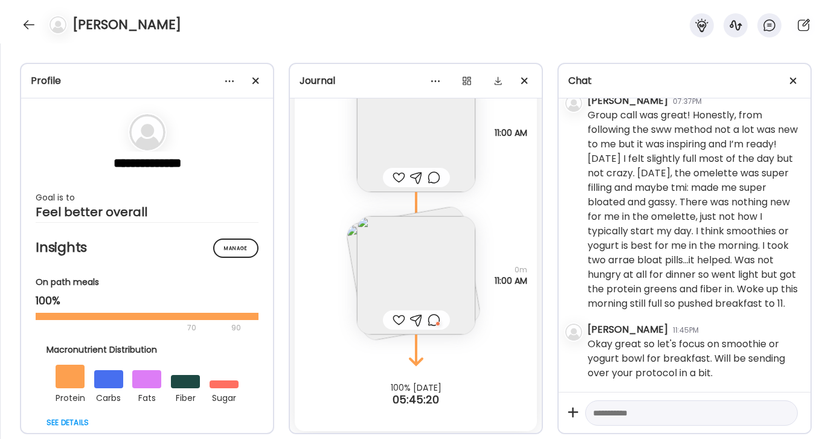
click at [617, 407] on textarea at bounding box center [680, 413] width 175 height 15
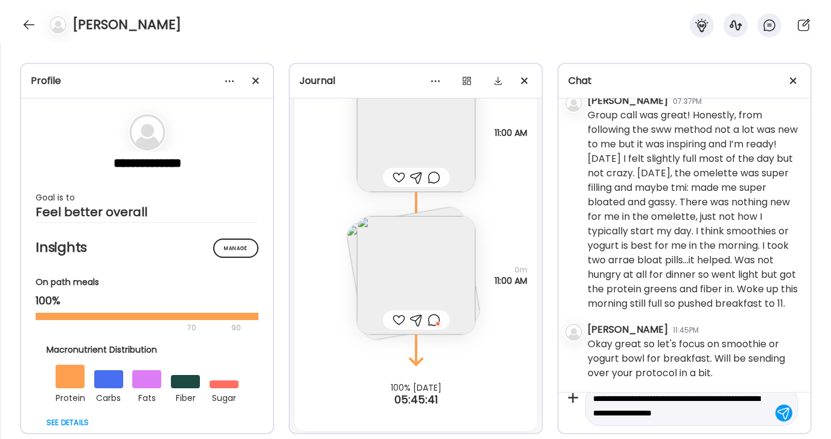
type textarea "**********"
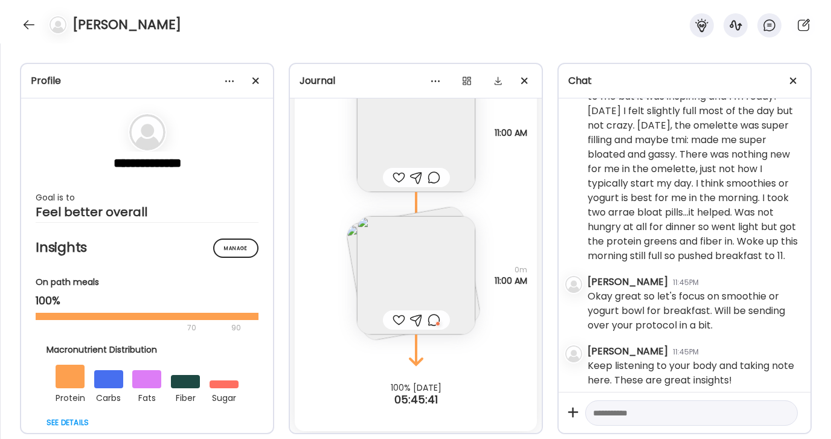
scroll to position [758, 0]
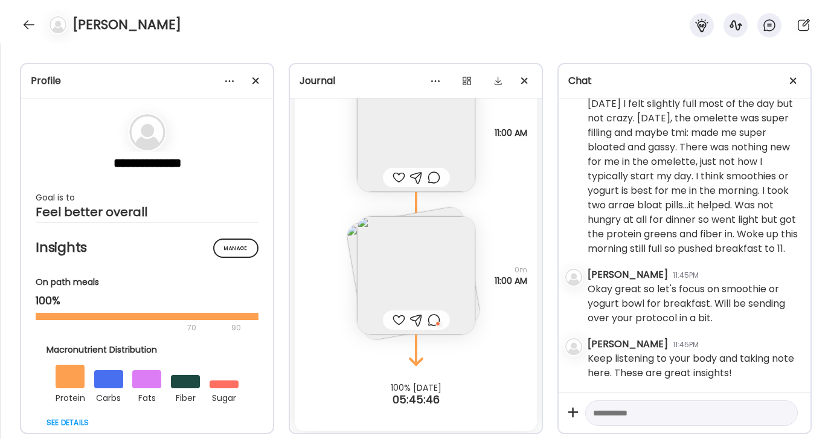
click at [700, 410] on textarea at bounding box center [680, 413] width 175 height 15
click at [31, 22] on div at bounding box center [28, 24] width 19 height 19
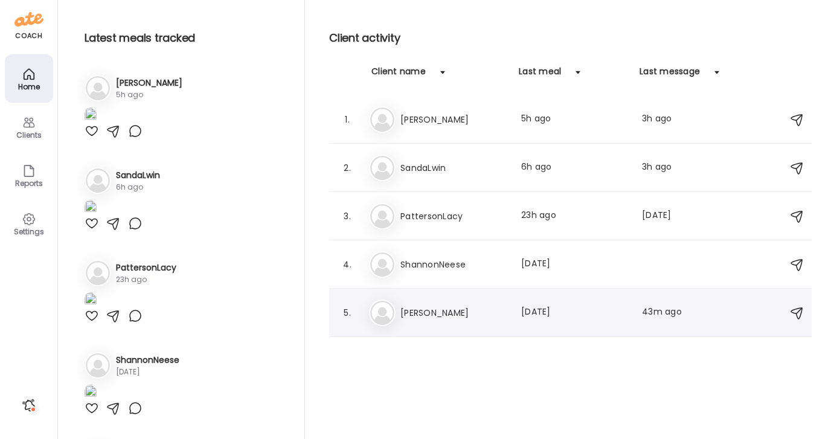
click at [427, 300] on div "Ma [PERSON_NAME] Last meal: [DATE] Last message: 43m ago Hi [PERSON_NAME] how a…" at bounding box center [572, 313] width 407 height 27
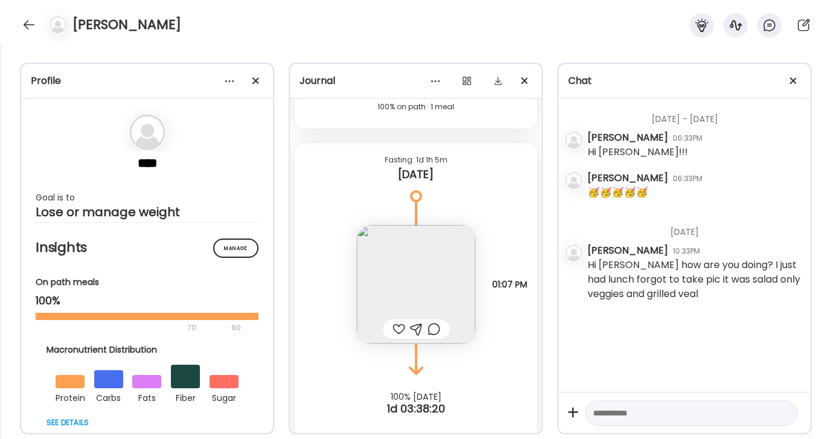
scroll to position [715, 0]
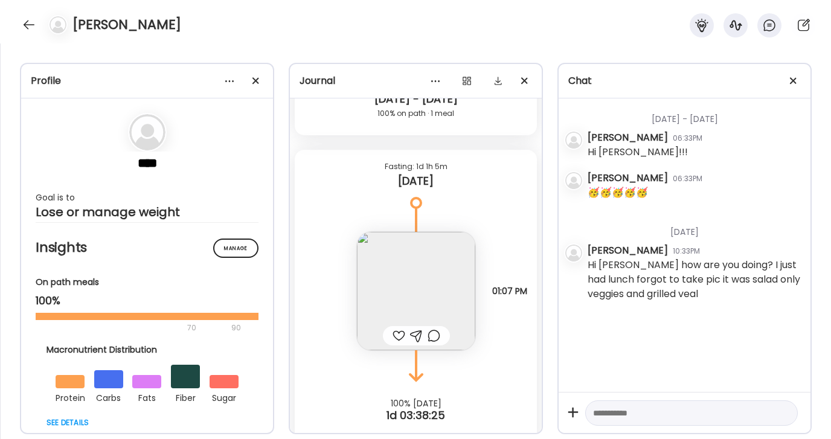
click at [656, 414] on textarea at bounding box center [680, 413] width 175 height 15
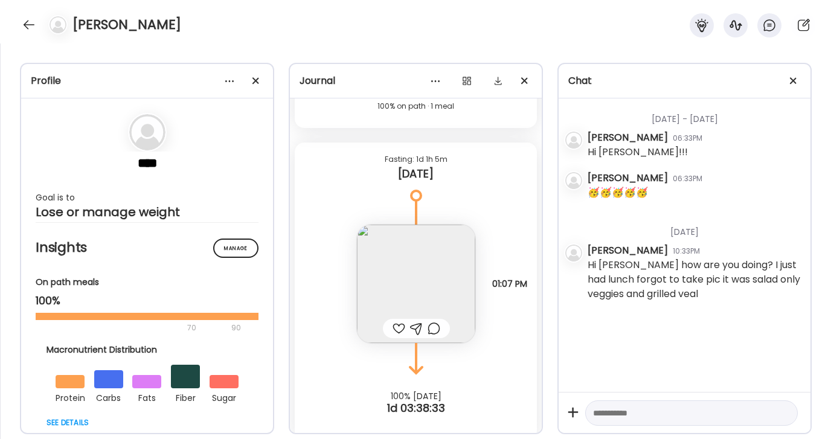
scroll to position [733, 0]
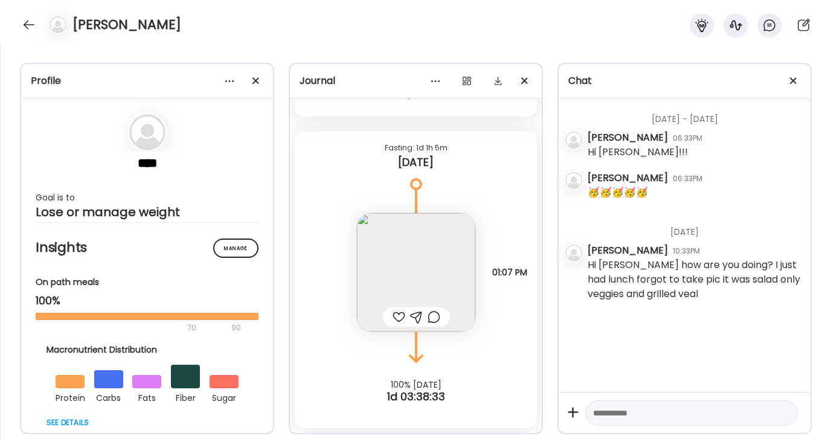
click at [437, 254] on img at bounding box center [416, 272] width 118 height 118
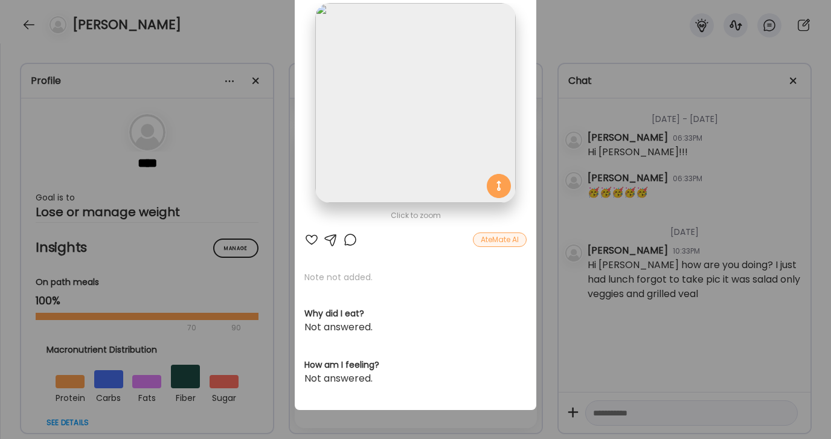
scroll to position [73, 0]
click at [312, 240] on div at bounding box center [312, 240] width 15 height 15
click at [625, 409] on div "Ate Coach Dashboard Wahoo! It’s official Take a moment to set up your Coach Pro…" at bounding box center [415, 219] width 831 height 439
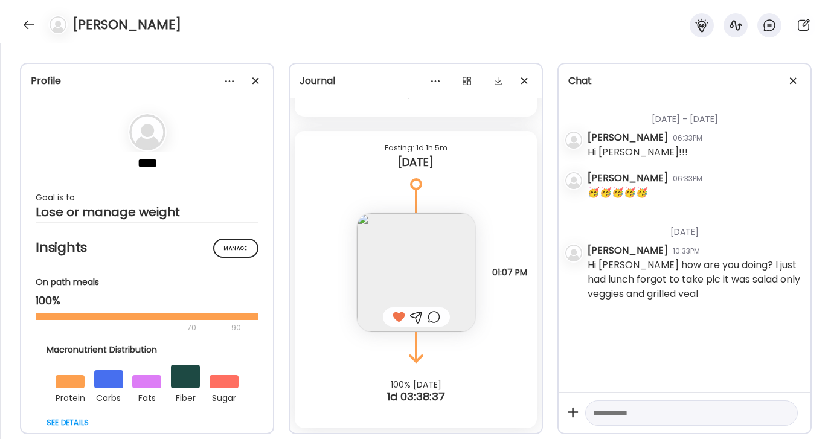
click at [625, 409] on textarea at bounding box center [680, 413] width 175 height 15
type textarea "**********"
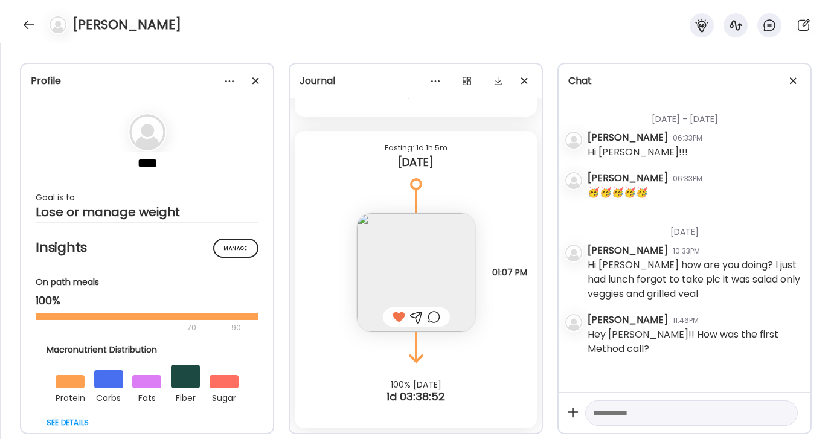
click at [633, 406] on textarea at bounding box center [680, 413] width 175 height 15
type textarea "**********"
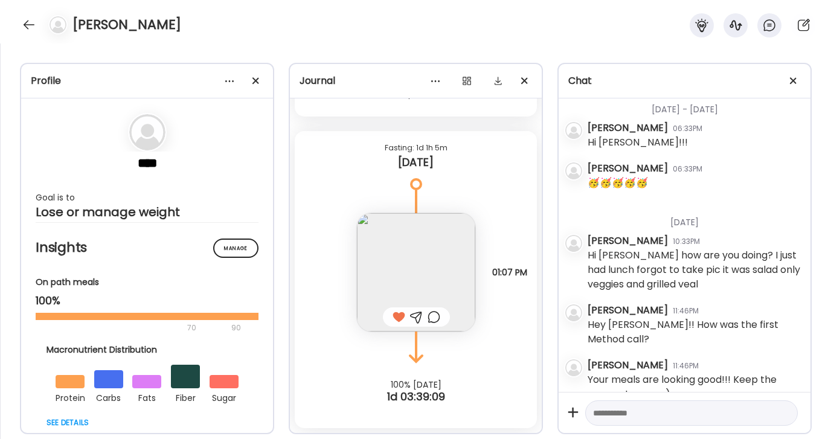
scroll to position [18, 0]
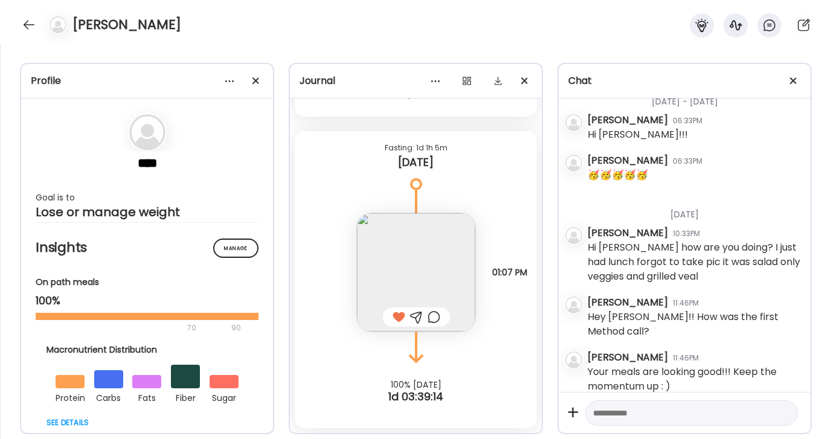
click at [700, 415] on textarea at bounding box center [680, 413] width 175 height 15
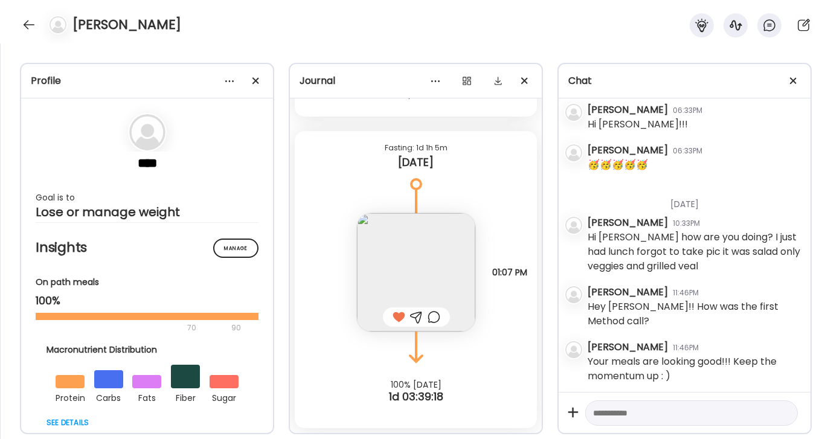
scroll to position [88, 0]
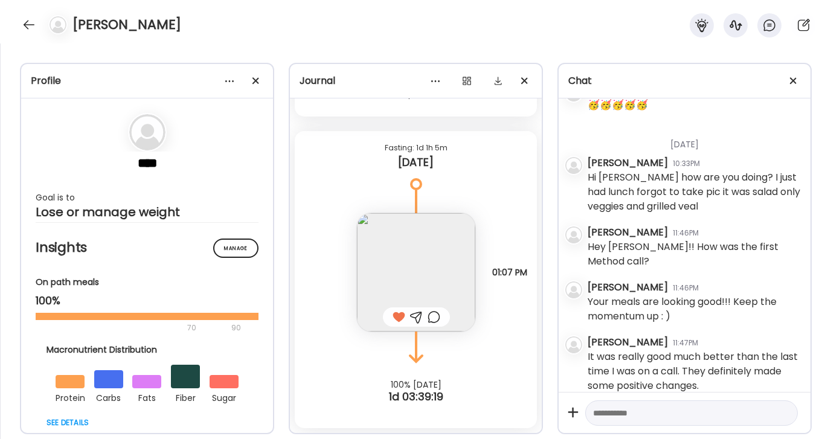
type textarea "*"
type textarea "**********"
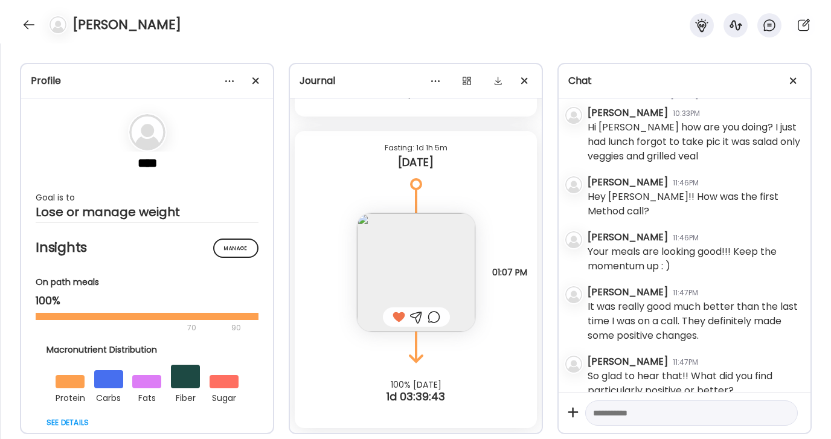
scroll to position [143, 0]
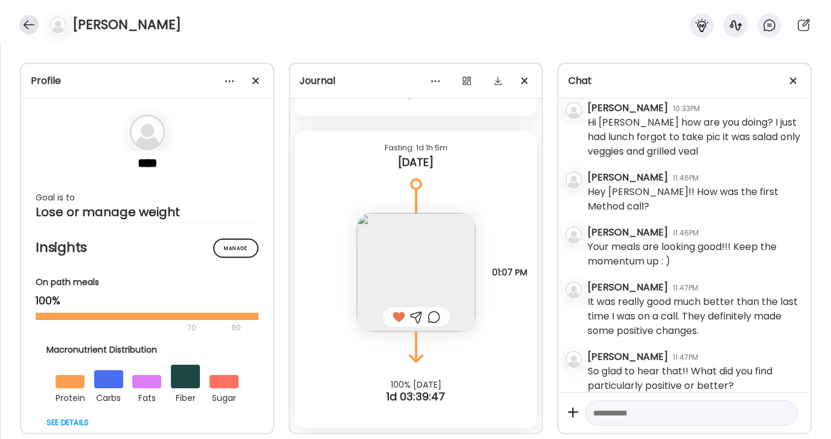
click at [27, 23] on div at bounding box center [28, 24] width 19 height 19
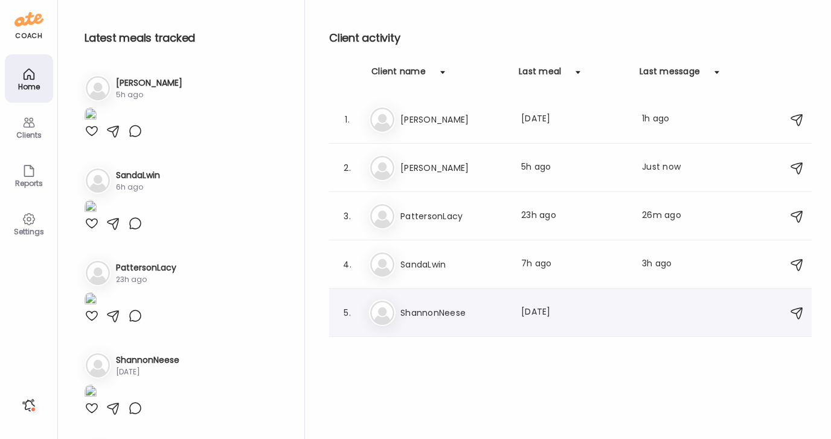
click at [456, 316] on h3 "ShannonNeese" at bounding box center [454, 313] width 106 height 15
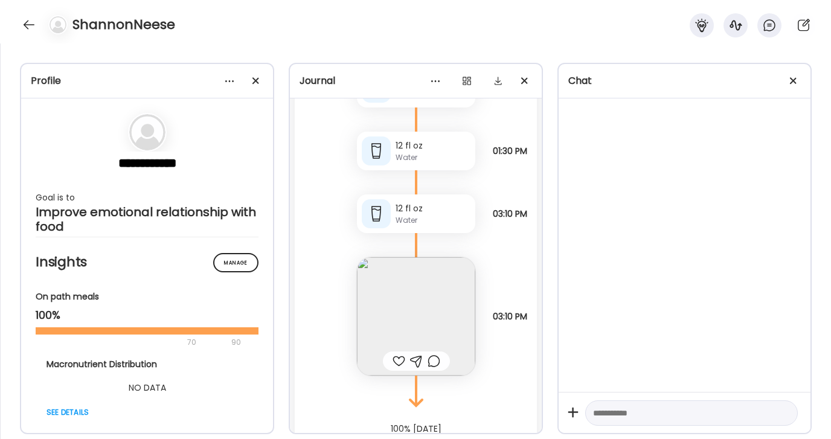
scroll to position [248, 0]
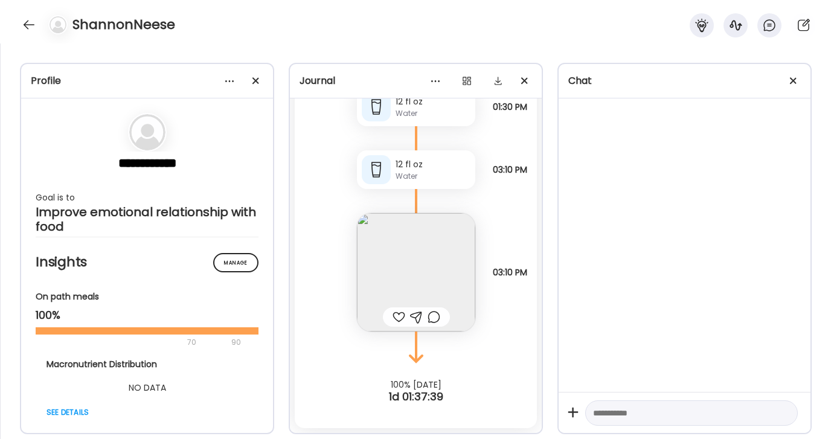
click at [416, 267] on img at bounding box center [416, 272] width 118 height 118
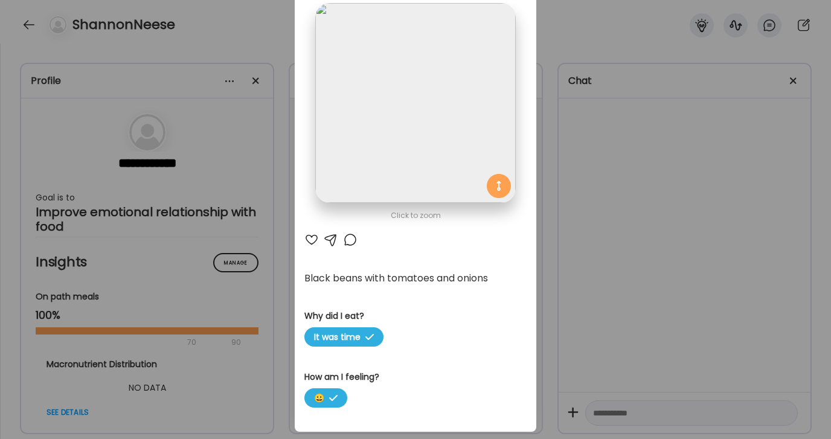
click at [556, 45] on div "Ate Coach Dashboard Wahoo! It’s official Take a moment to set up your Coach Pro…" at bounding box center [415, 219] width 831 height 439
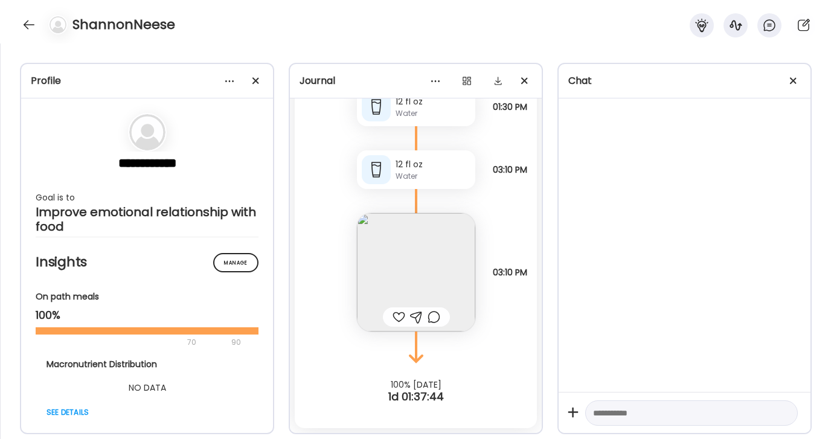
click at [437, 316] on div at bounding box center [434, 317] width 13 height 15
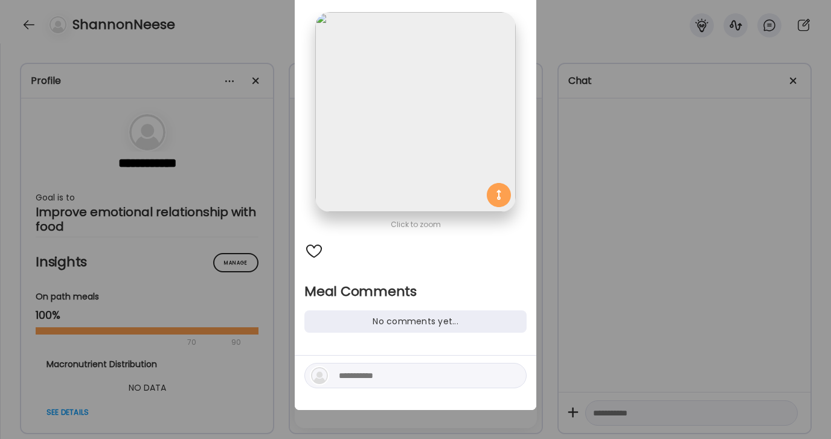
scroll to position [64, 0]
click at [422, 375] on textarea at bounding box center [420, 376] width 163 height 15
type textarea "**********"
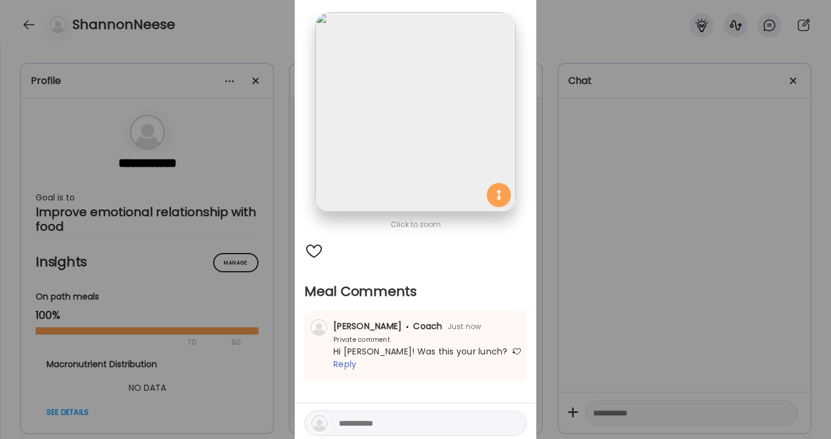
click at [647, 414] on div "Ate Coach Dashboard Wahoo! It’s official Take a moment to set up your Coach Pro…" at bounding box center [415, 219] width 831 height 439
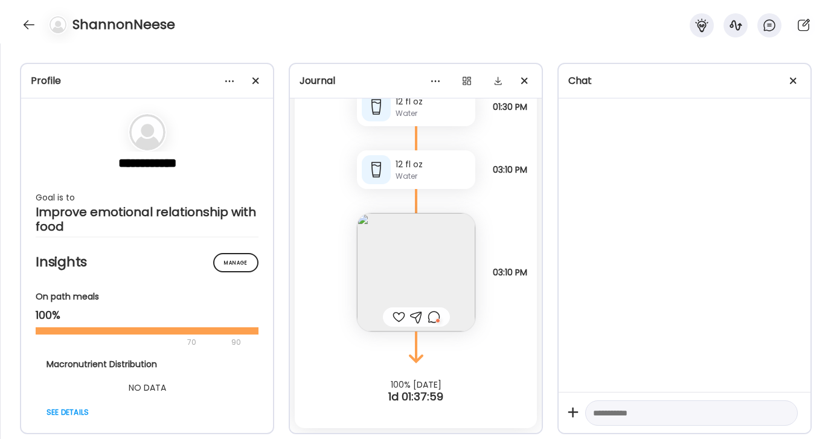
click at [647, 414] on textarea at bounding box center [680, 413] width 175 height 15
type textarea "**********"
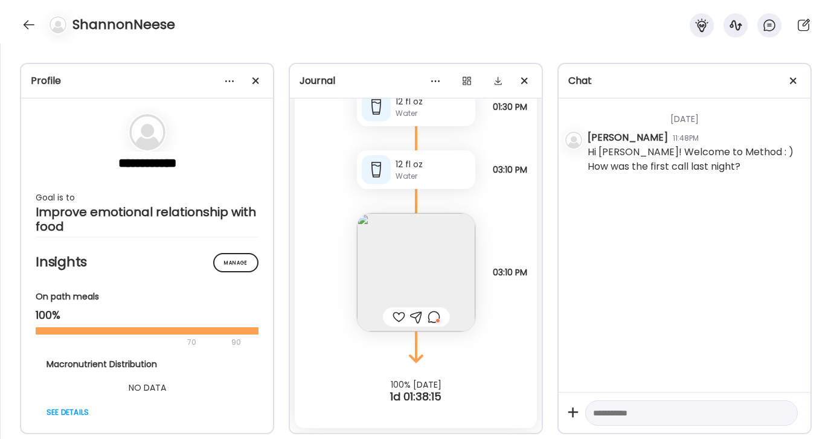
click at [624, 419] on textarea at bounding box center [680, 413] width 175 height 15
type textarea "**********"
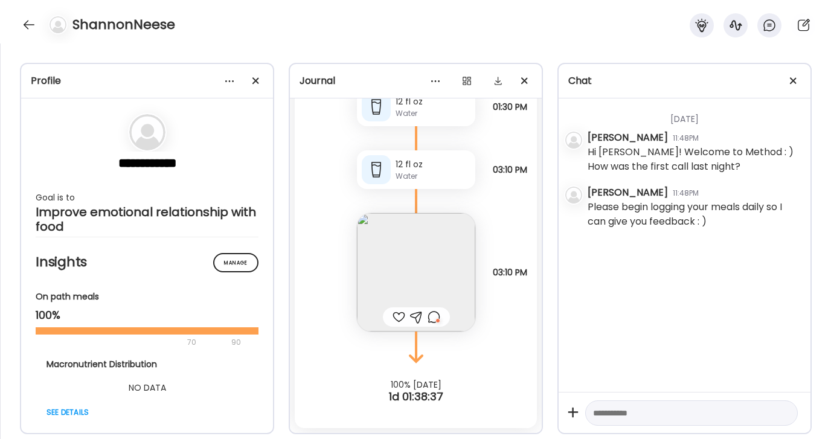
click at [605, 417] on textarea at bounding box center [680, 413] width 175 height 15
type textarea "*"
type textarea "**********"
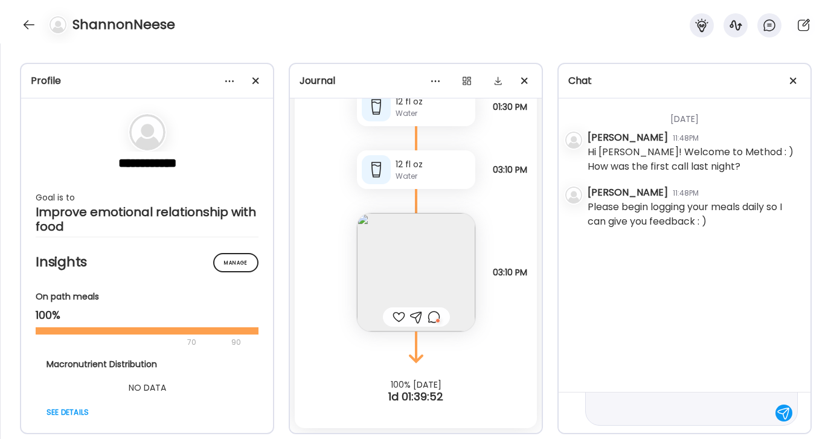
scroll to position [0, 0]
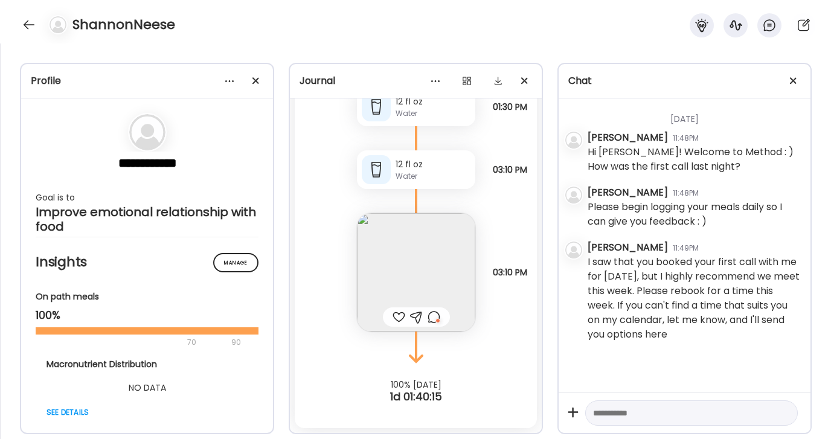
click at [642, 416] on textarea at bounding box center [680, 413] width 175 height 15
paste textarea "**********"
type textarea "**********"
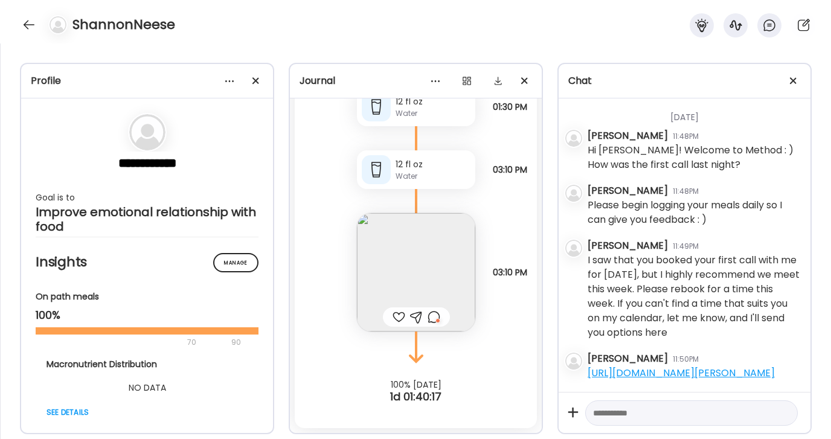
scroll to position [18, 0]
click at [26, 24] on div at bounding box center [28, 24] width 19 height 19
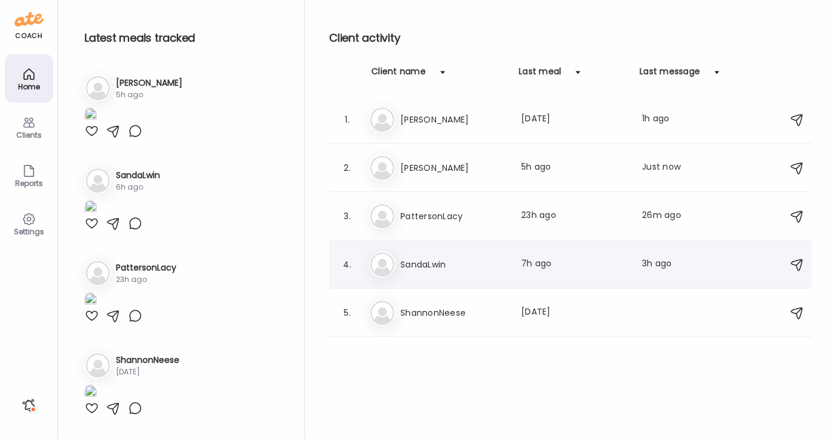
click at [447, 268] on h3 "SandaLwin" at bounding box center [454, 264] width 106 height 15
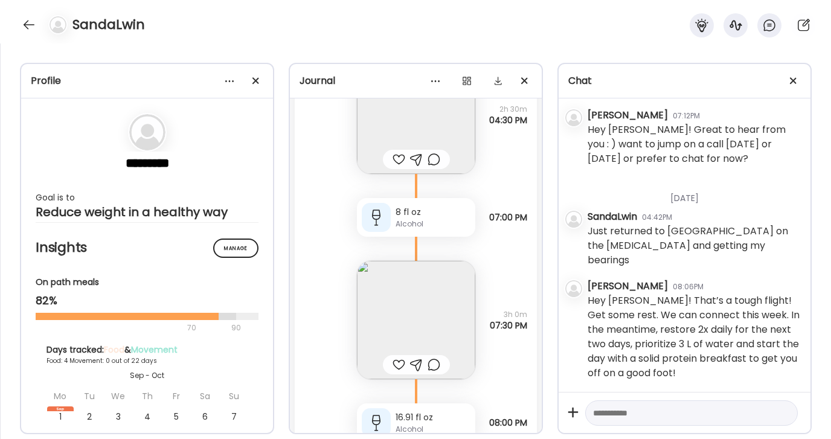
scroll to position [2710, 0]
click at [410, 308] on img at bounding box center [416, 319] width 118 height 118
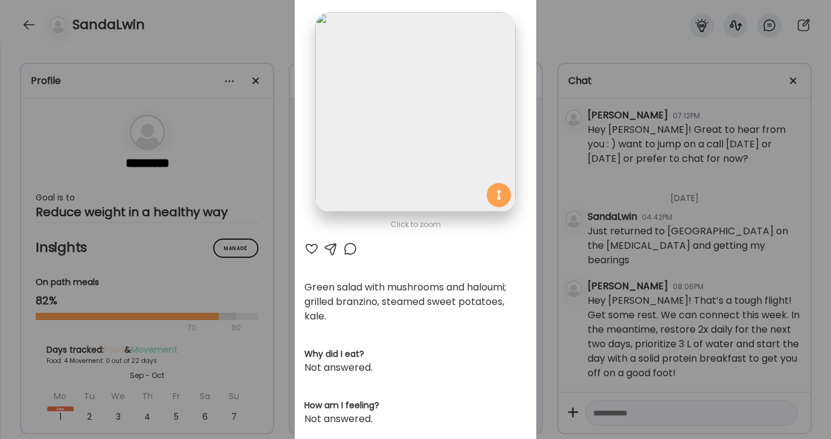
click at [580, 57] on div "Ate Coach Dashboard Wahoo! It’s official Take a moment to set up your Coach Pro…" at bounding box center [415, 219] width 831 height 439
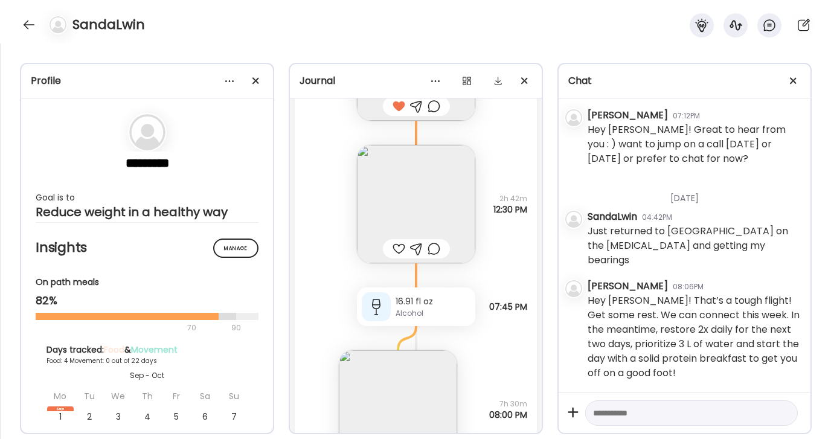
scroll to position [1064, 0]
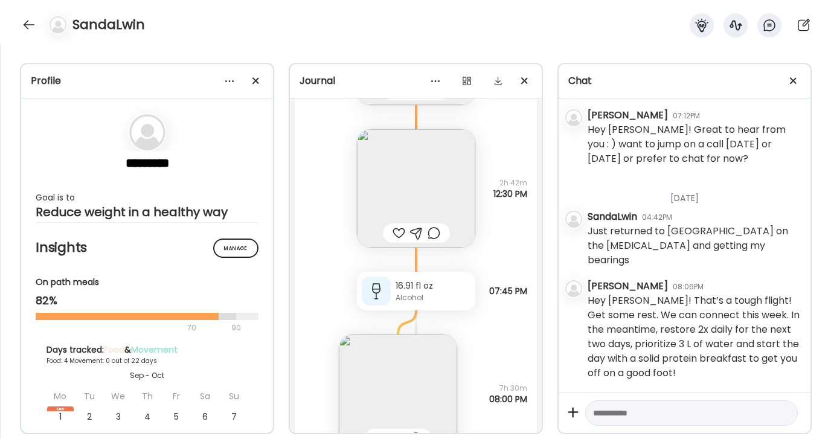
click at [417, 199] on img at bounding box center [416, 188] width 118 height 118
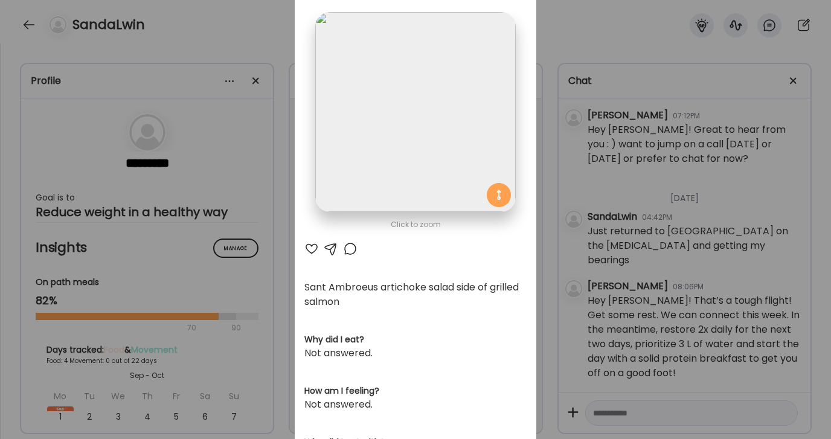
click at [309, 250] on div at bounding box center [312, 249] width 15 height 15
click at [558, 50] on div "Ate Coach Dashboard Wahoo! It’s official Take a moment to set up your Coach Pro…" at bounding box center [415, 219] width 831 height 439
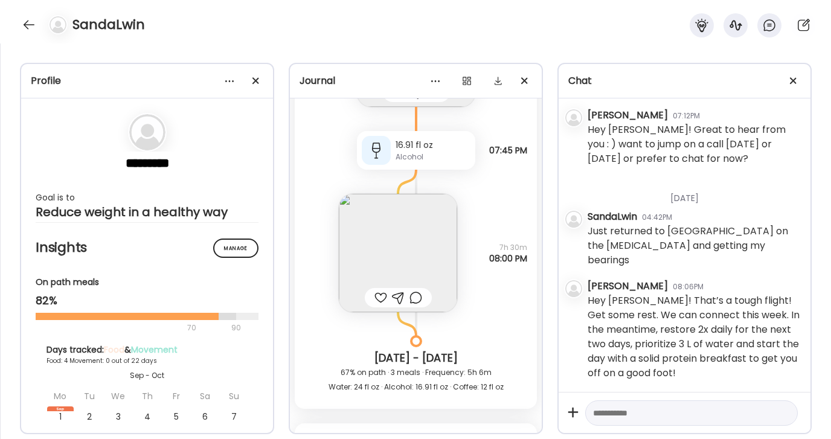
scroll to position [1266, 0]
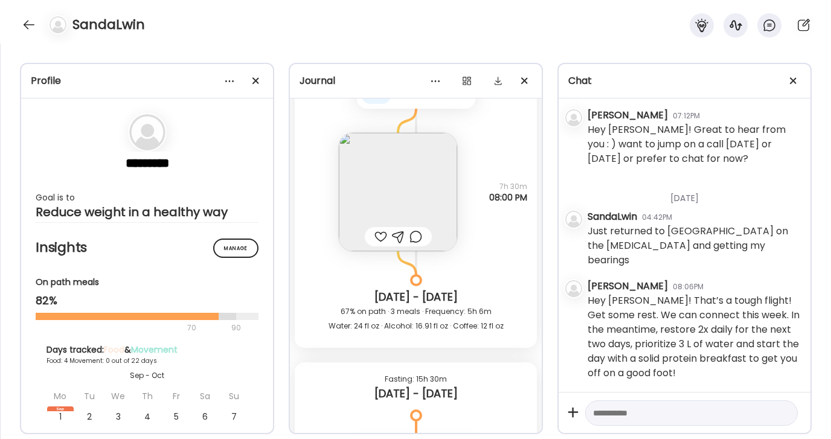
click at [428, 182] on img at bounding box center [398, 192] width 118 height 118
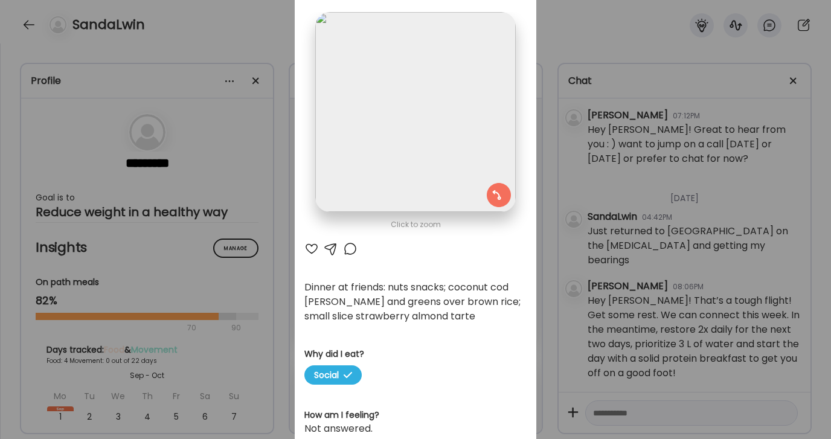
click at [345, 246] on div at bounding box center [350, 249] width 15 height 15
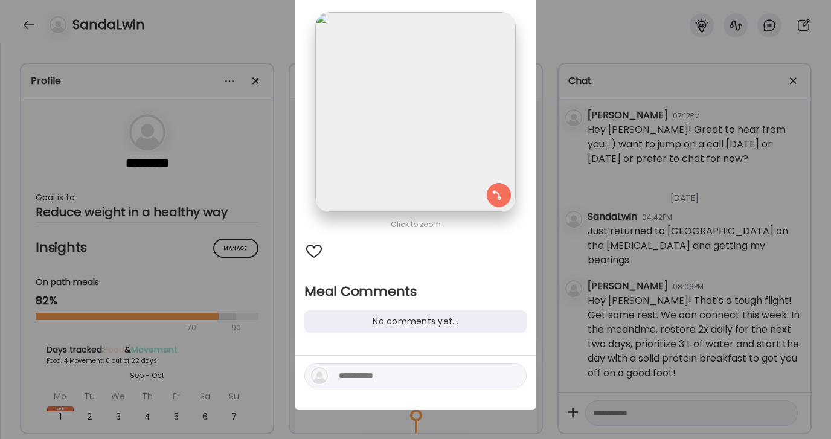
click at [376, 375] on textarea at bounding box center [420, 376] width 163 height 15
type textarea "**********"
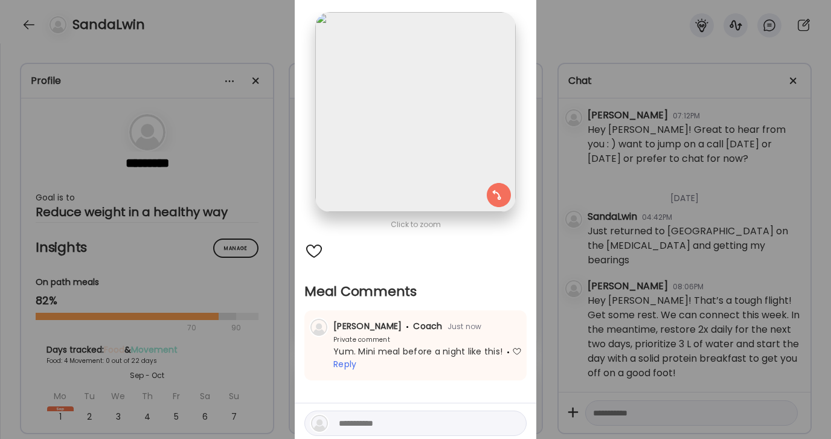
click at [583, 25] on div "Ate Coach Dashboard Wahoo! It’s official Take a moment to set up your Coach Pro…" at bounding box center [415, 219] width 831 height 439
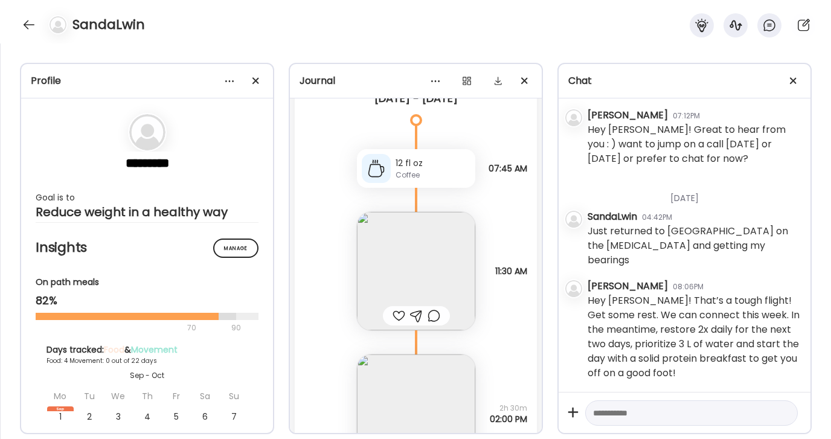
scroll to position [1564, 0]
click at [436, 271] on img at bounding box center [416, 269] width 118 height 118
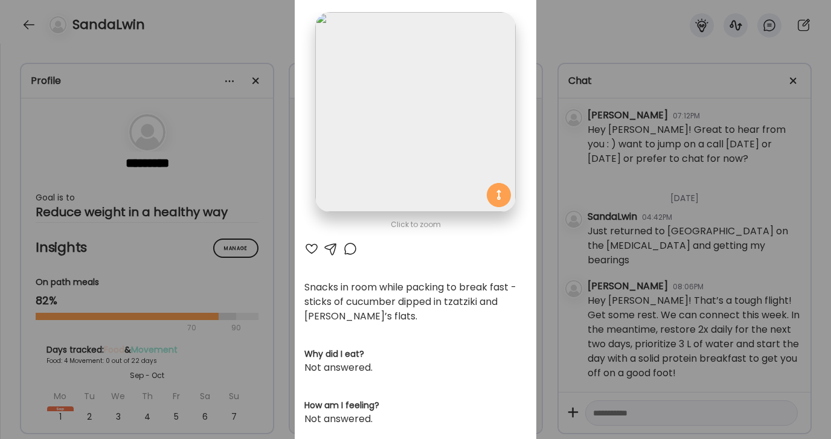
click at [320, 248] on div "AteMate AI" at bounding box center [416, 249] width 222 height 15
click at [314, 243] on div at bounding box center [312, 249] width 15 height 15
click at [610, 31] on div "Ate Coach Dashboard Wahoo! It’s official Take a moment to set up your Coach Pro…" at bounding box center [415, 219] width 831 height 439
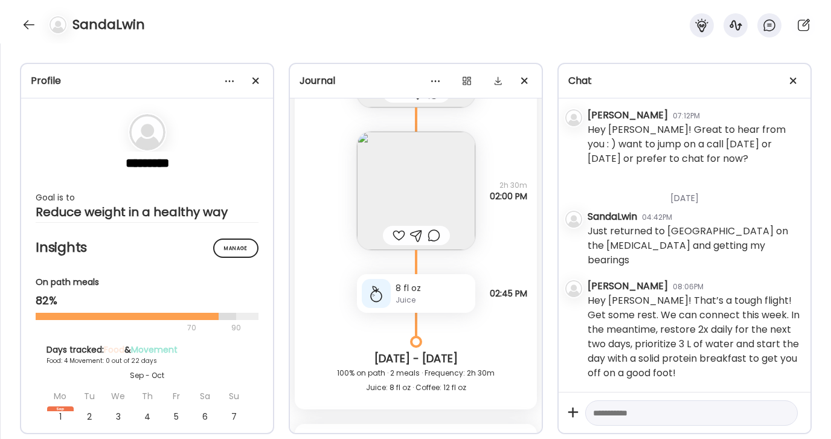
scroll to position [1796, 0]
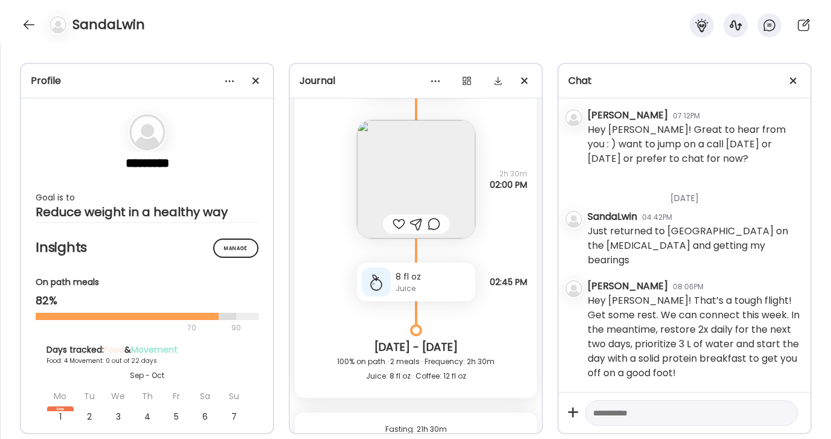
click at [430, 195] on img at bounding box center [416, 179] width 118 height 118
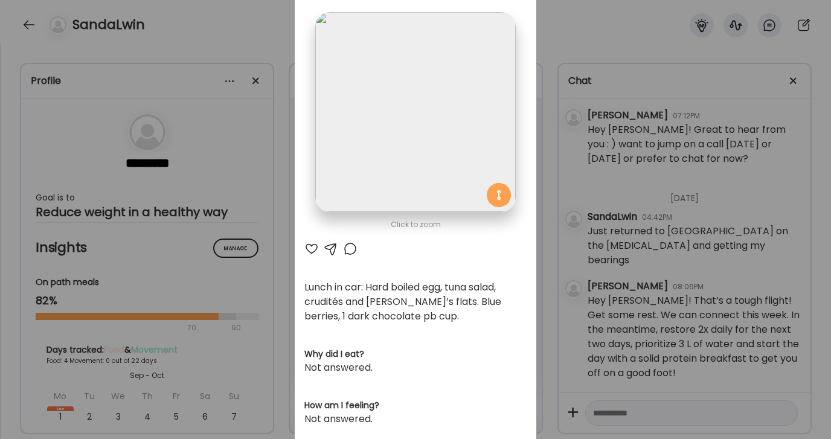
click at [334, 249] on div at bounding box center [331, 249] width 15 height 15
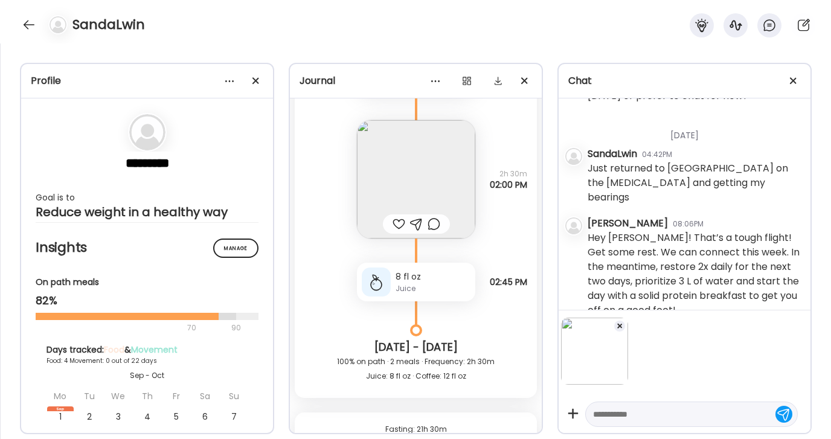
scroll to position [27509, 0]
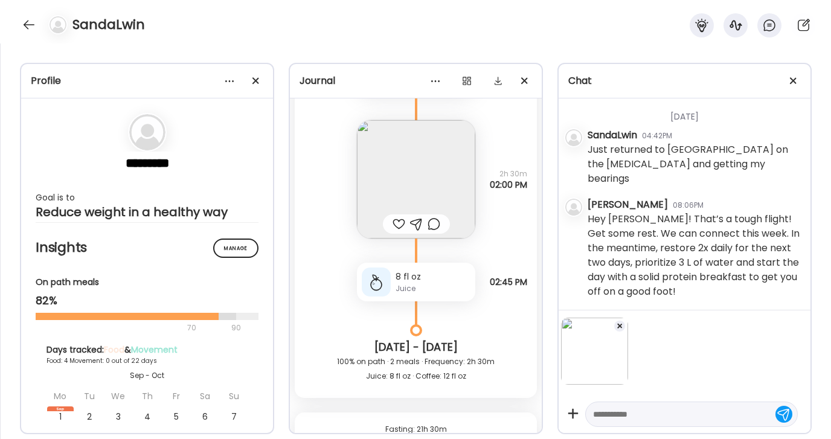
click at [444, 181] on img at bounding box center [416, 179] width 118 height 118
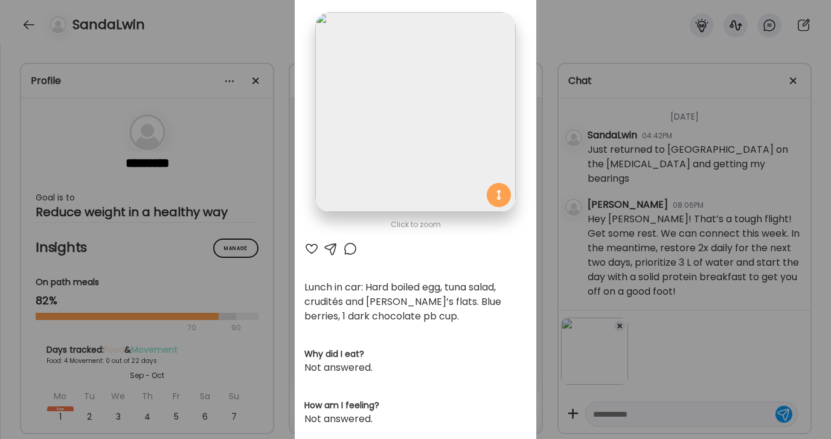
click at [345, 250] on div at bounding box center [350, 249] width 15 height 15
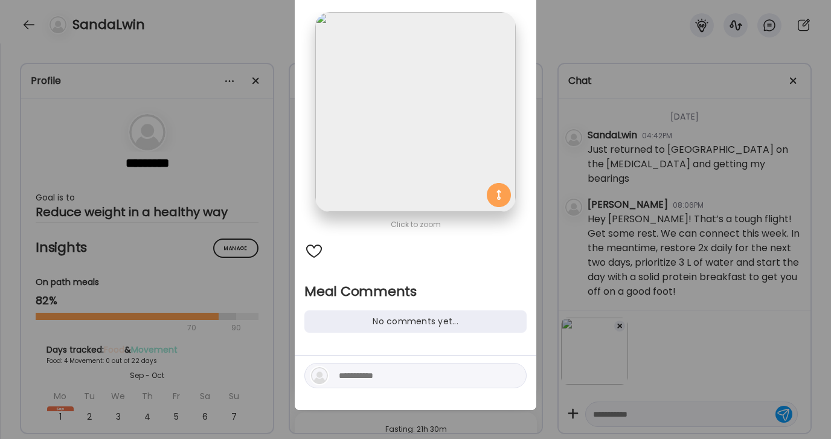
click at [404, 376] on textarea at bounding box center [420, 376] width 163 height 15
type textarea "**********"
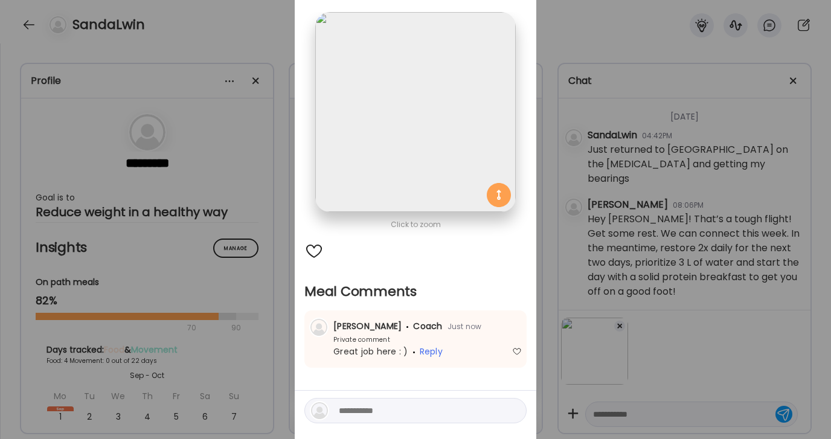
click at [588, 39] on div "Ate Coach Dashboard Wahoo! It’s official Take a moment to set up your Coach Pro…" at bounding box center [415, 219] width 831 height 439
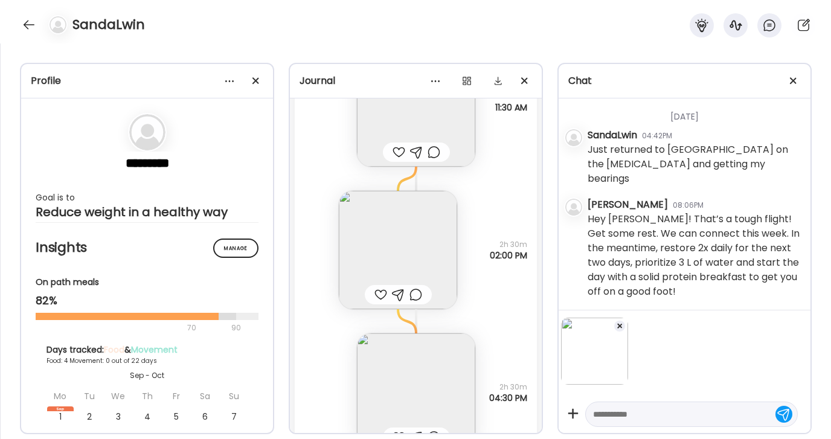
scroll to position [2404, 0]
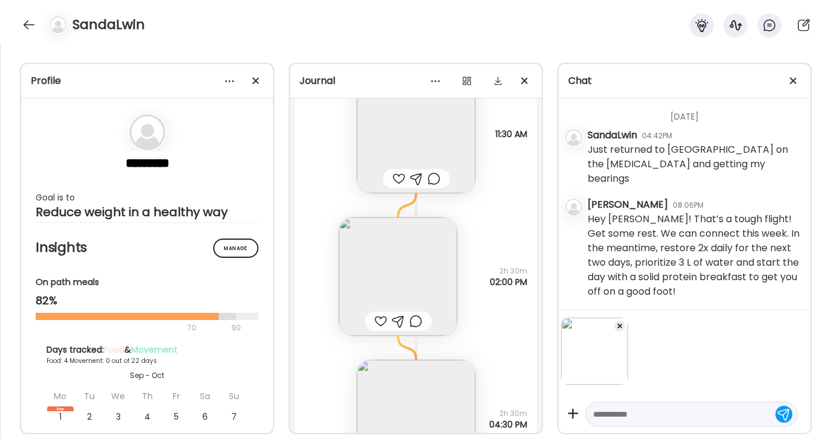
click at [435, 128] on img at bounding box center [416, 134] width 118 height 118
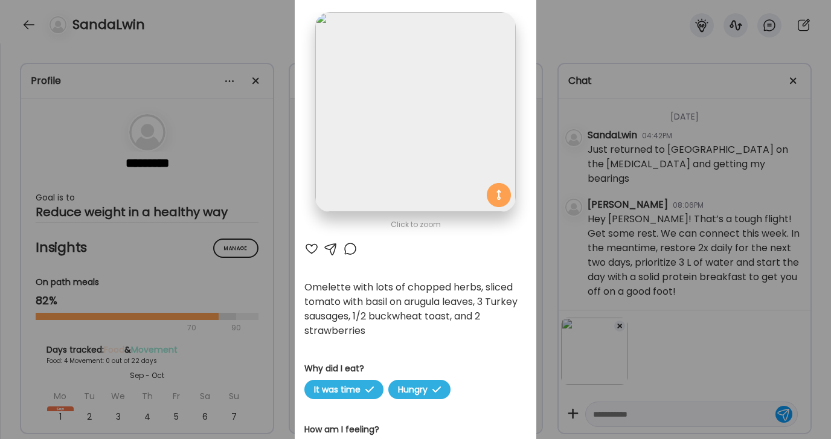
click at [313, 248] on div at bounding box center [312, 249] width 15 height 15
click at [582, 37] on div "Ate Coach Dashboard Wahoo! It’s official Take a moment to set up your Coach Pro…" at bounding box center [415, 219] width 831 height 439
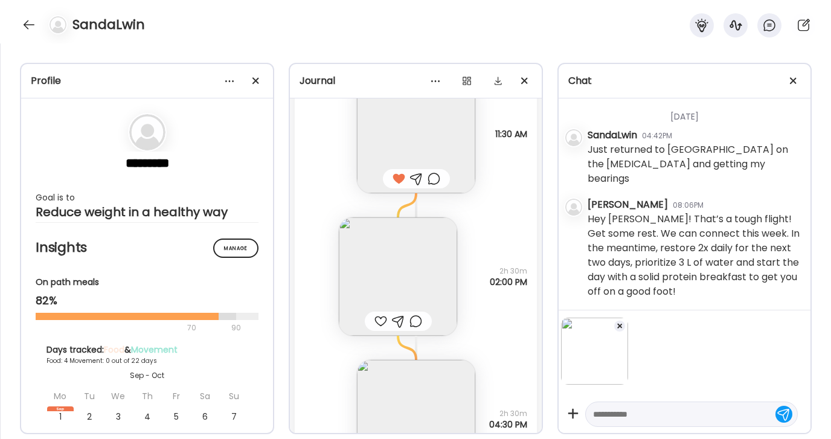
click at [392, 276] on img at bounding box center [398, 277] width 118 height 118
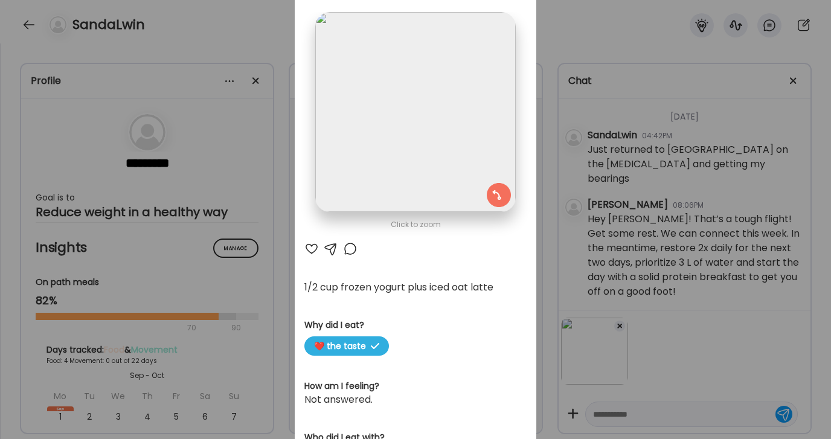
click at [349, 248] on div at bounding box center [350, 249] width 15 height 15
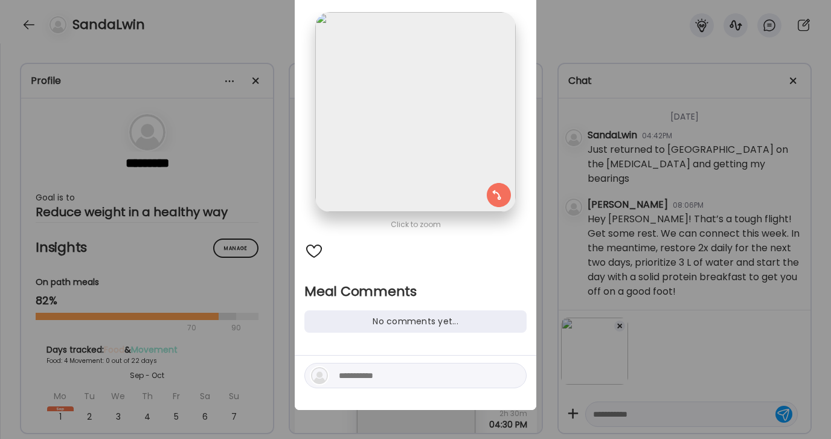
click at [434, 375] on textarea at bounding box center [420, 376] width 163 height 15
type textarea "*"
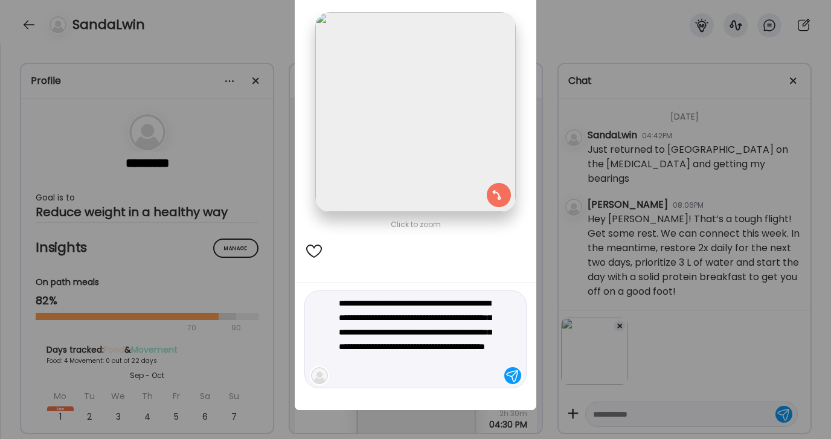
type textarea "**********"
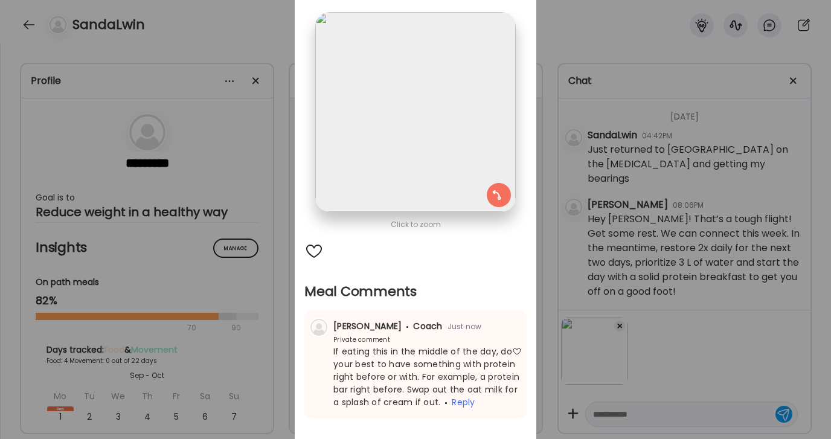
click at [582, 5] on div "Ate Coach Dashboard Wahoo! It’s official Take a moment to set up your Coach Pro…" at bounding box center [415, 219] width 831 height 439
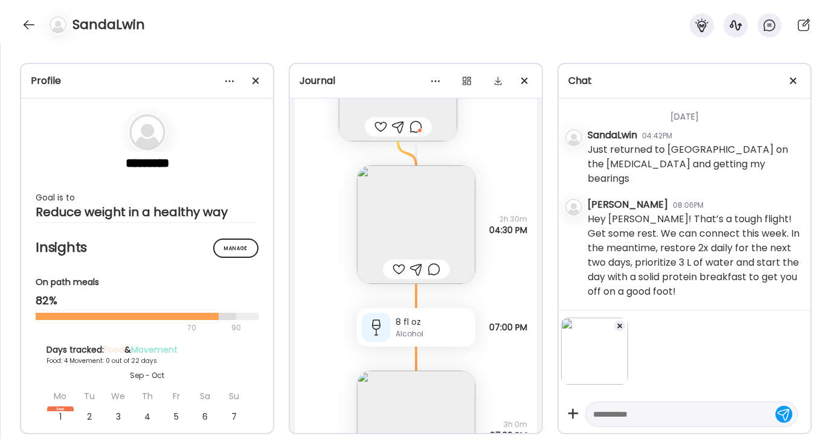
scroll to position [2614, 0]
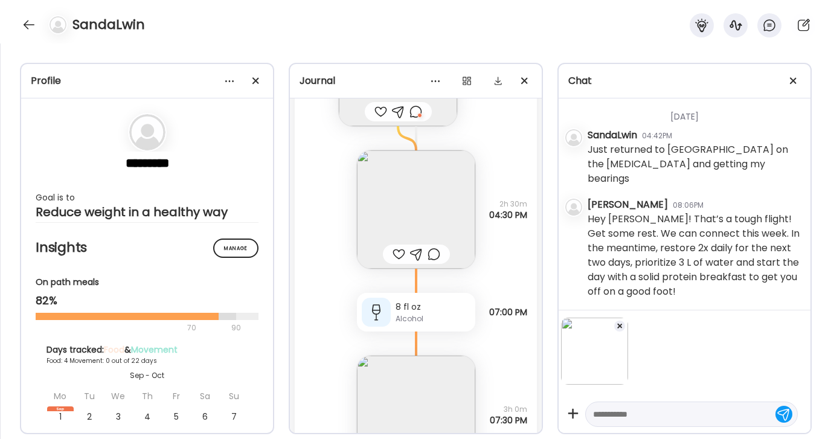
click at [435, 202] on img at bounding box center [416, 209] width 118 height 118
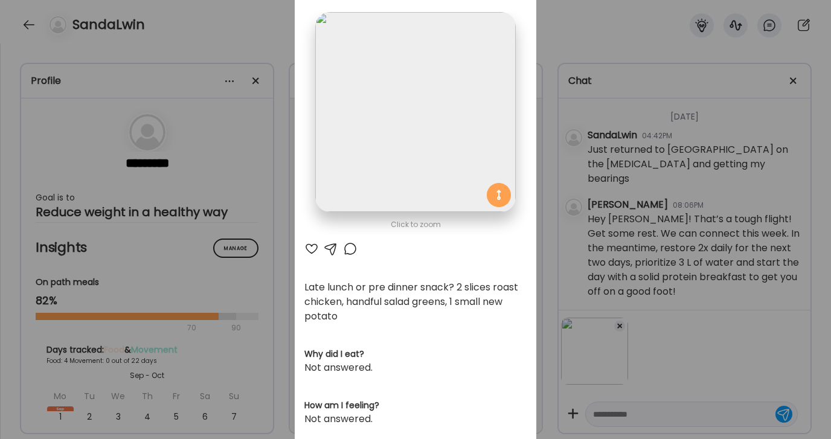
click at [314, 248] on div at bounding box center [312, 249] width 15 height 15
click at [565, 36] on div "Ate Coach Dashboard Wahoo! It’s official Take a moment to set up your Coach Pro…" at bounding box center [415, 219] width 831 height 439
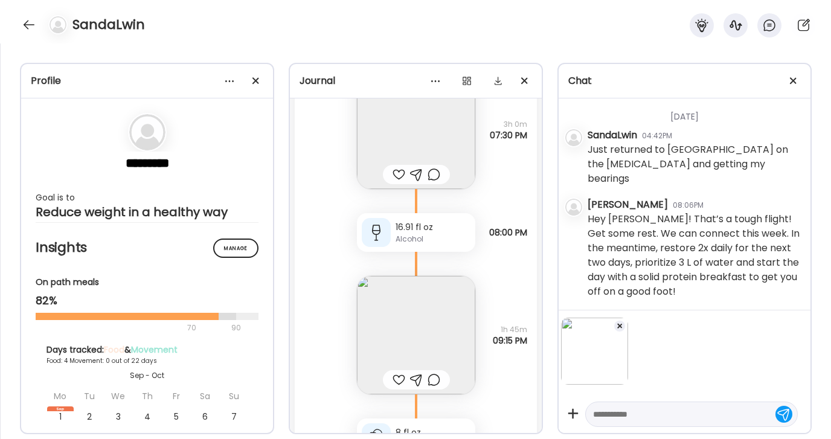
scroll to position [2894, 0]
click at [416, 135] on img at bounding box center [416, 135] width 118 height 118
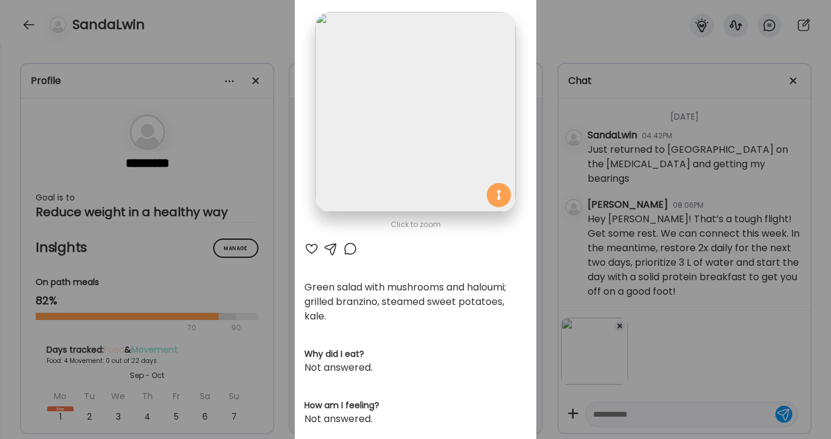
click at [311, 248] on div at bounding box center [312, 249] width 15 height 15
click at [343, 253] on div "AteMate AI" at bounding box center [416, 249] width 222 height 15
click at [356, 246] on div at bounding box center [350, 249] width 15 height 15
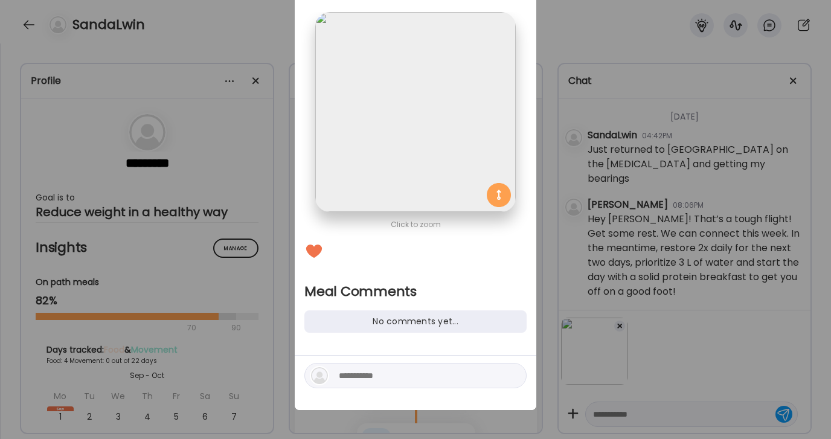
click at [405, 373] on textarea at bounding box center [420, 376] width 163 height 15
type textarea "*******"
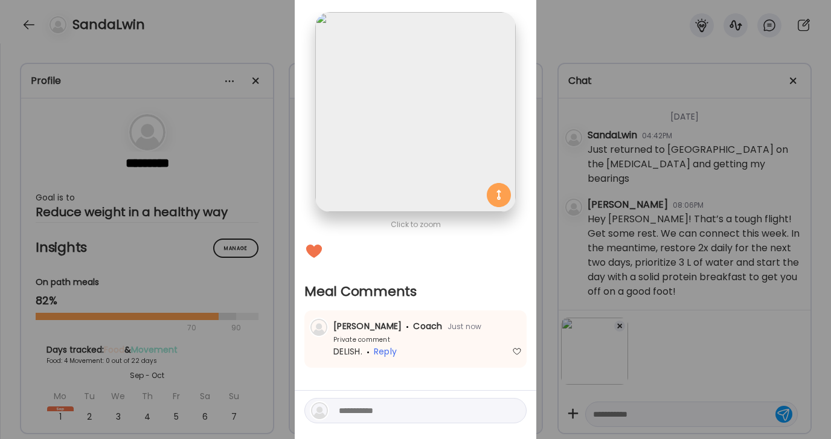
click at [599, 39] on div "Ate Coach Dashboard Wahoo! It’s official Take a moment to set up your Coach Pro…" at bounding box center [415, 219] width 831 height 439
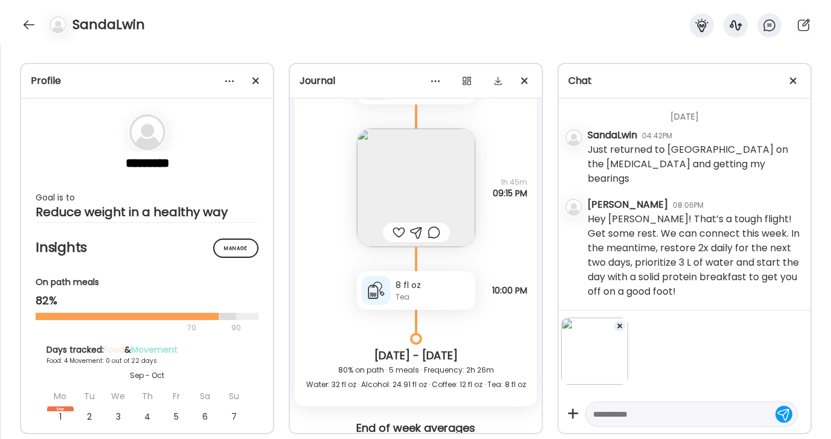
scroll to position [3048, 0]
click at [439, 190] on img at bounding box center [416, 186] width 118 height 118
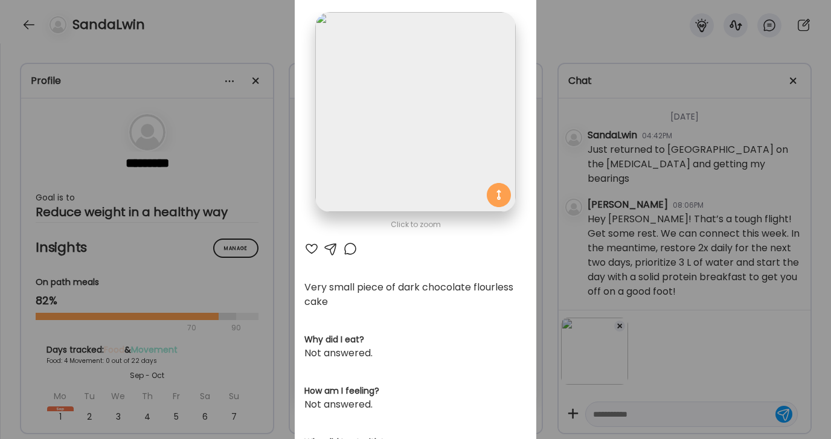
click at [565, 26] on div "Ate Coach Dashboard Wahoo! It’s official Take a moment to set up your Coach Pro…" at bounding box center [415, 219] width 831 height 439
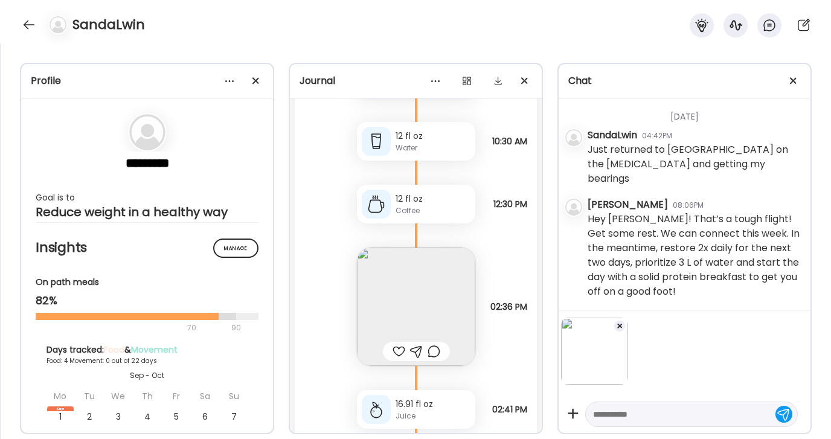
scroll to position [3600, 0]
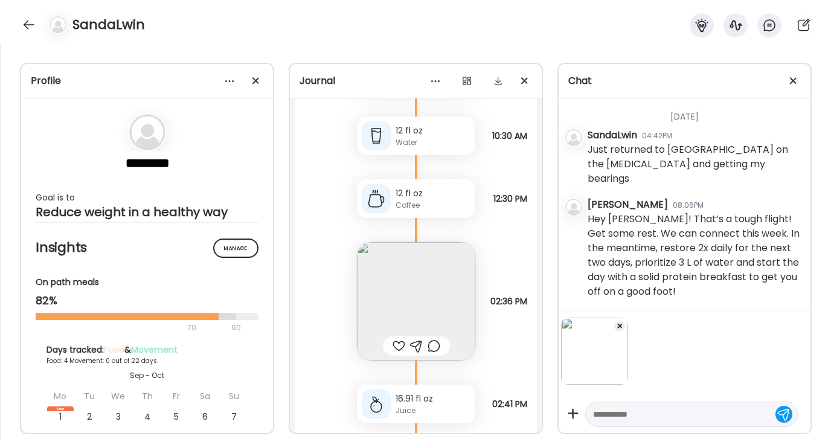
click at [442, 270] on img at bounding box center [416, 301] width 118 height 118
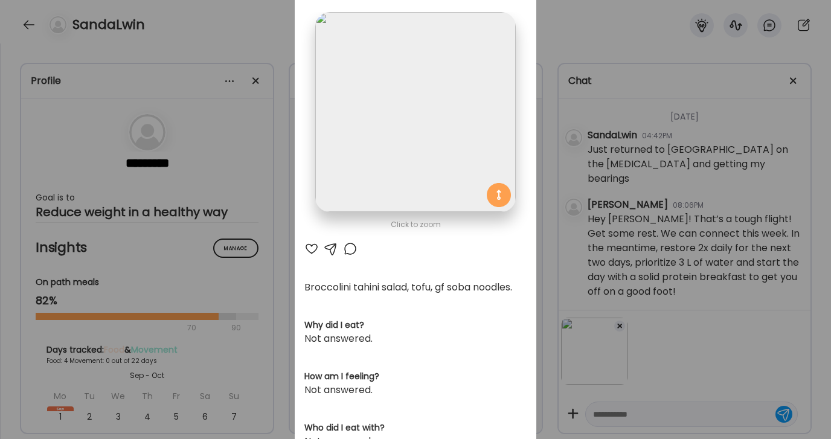
click at [558, 40] on div "Ate Coach Dashboard Wahoo! It’s official Take a moment to set up your Coach Pro…" at bounding box center [415, 219] width 831 height 439
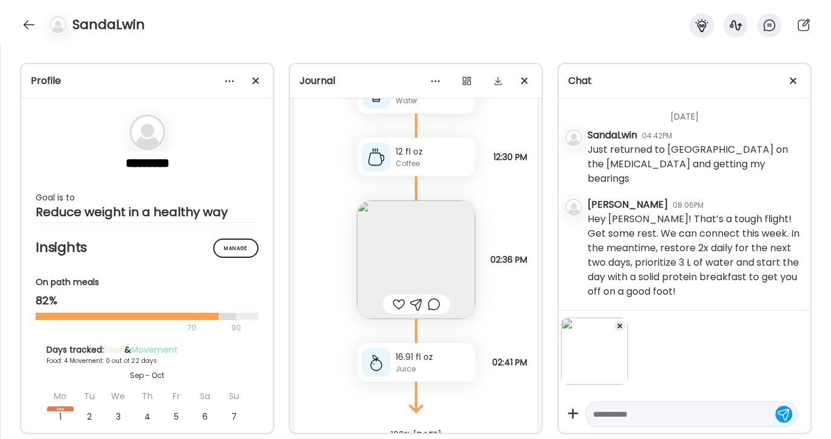
scroll to position [3637, 0]
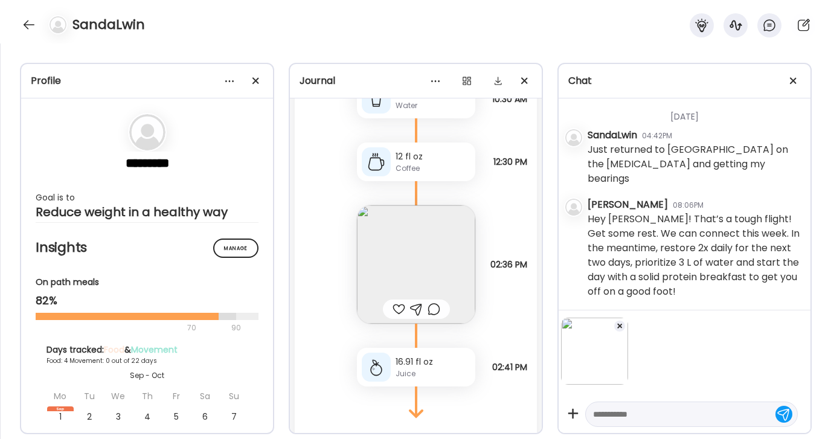
click at [381, 258] on img at bounding box center [416, 264] width 118 height 118
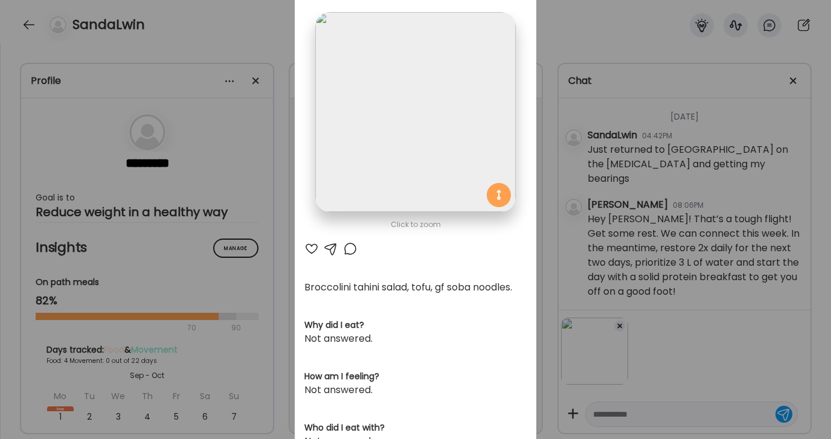
click at [349, 246] on div at bounding box center [350, 249] width 15 height 15
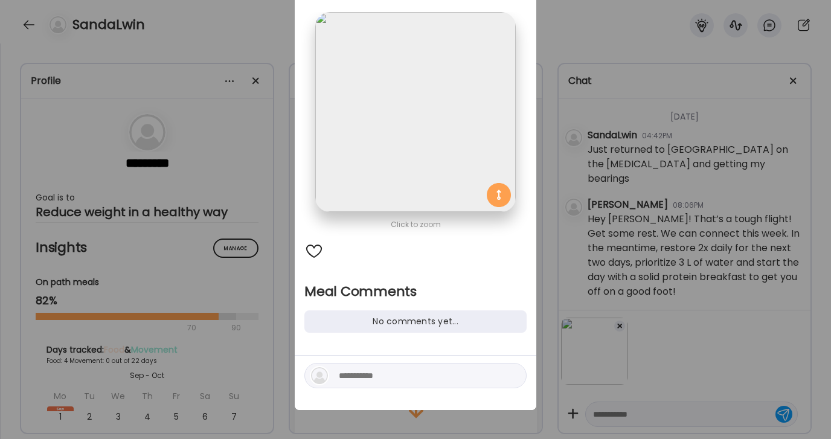
click at [403, 372] on textarea at bounding box center [420, 376] width 163 height 15
type textarea "**********"
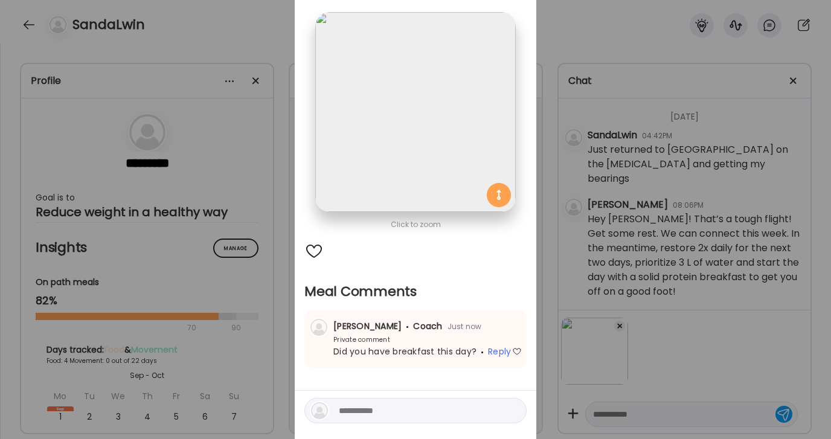
click at [599, 37] on div "Ate Coach Dashboard Wahoo! It’s official Take a moment to set up your Coach Pro…" at bounding box center [415, 219] width 831 height 439
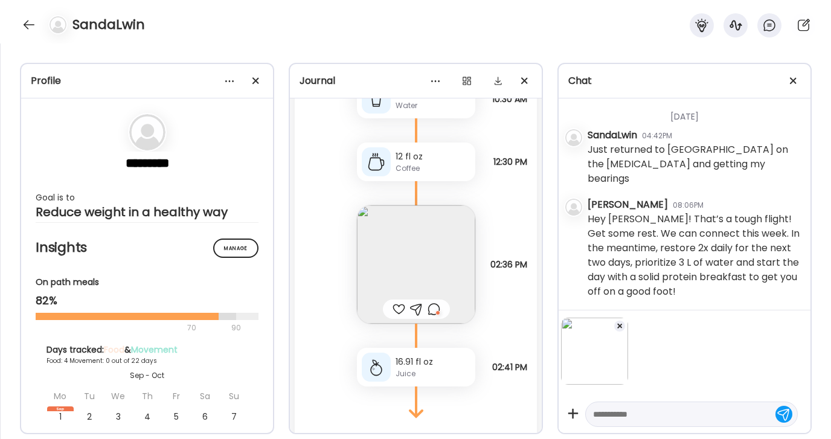
click at [619, 326] on span at bounding box center [619, 326] width 5 height 5
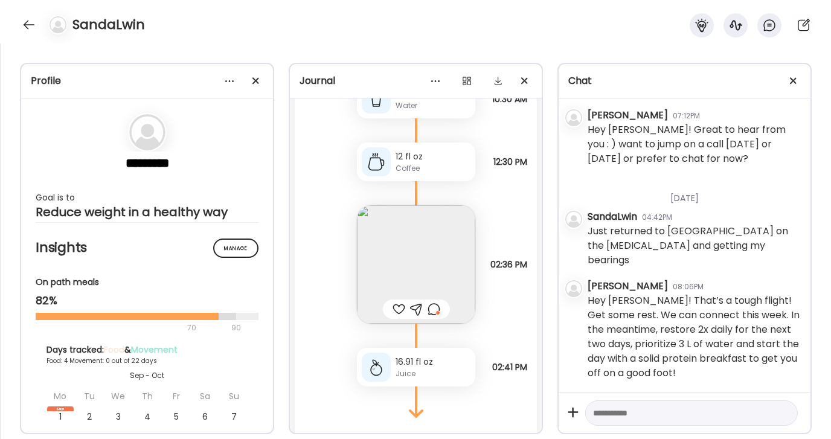
click at [627, 413] on textarea at bounding box center [680, 413] width 175 height 15
type textarea "**********"
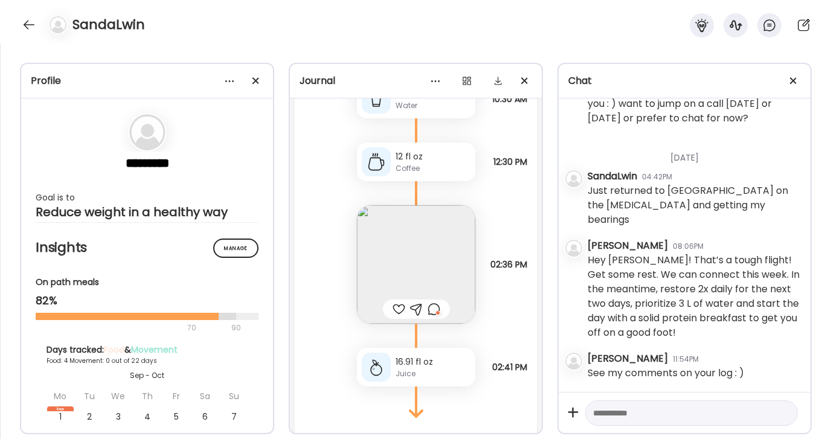
scroll to position [27473, 0]
click at [24, 26] on div at bounding box center [28, 24] width 19 height 19
